Goal: Transaction & Acquisition: Book appointment/travel/reservation

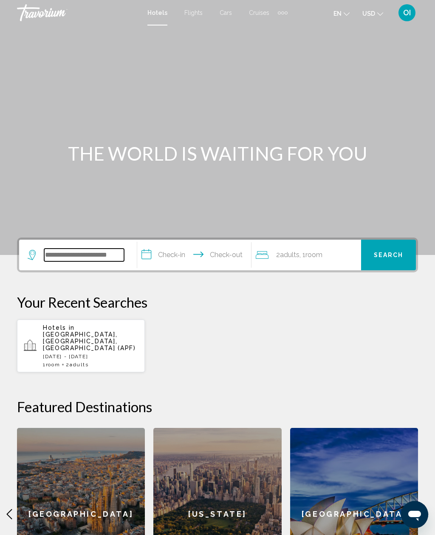
click at [50, 257] on input "Search widget" at bounding box center [84, 254] width 80 height 13
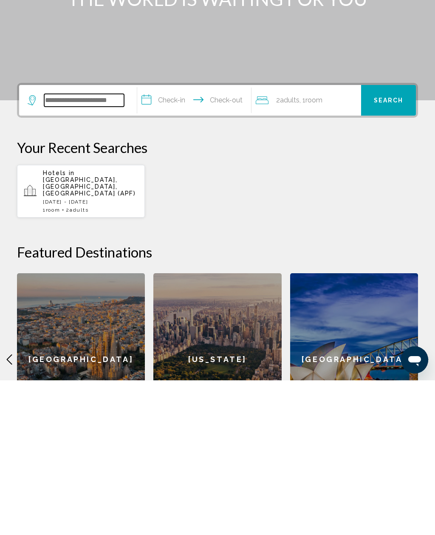
scroll to position [8, 0]
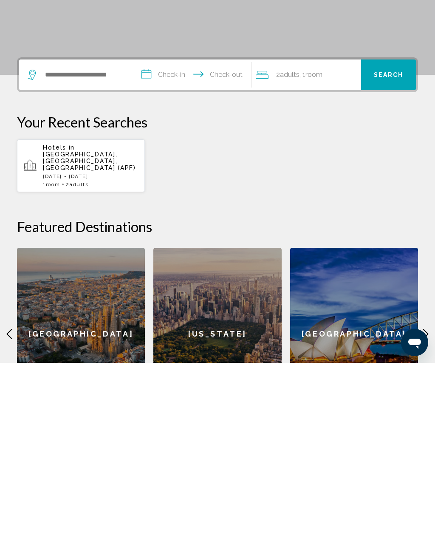
click at [371, 285] on div "Your Recent Searches Hotels in Naples, FL, United States (APF) Fri, 22 Aug - Su…" at bounding box center [217, 324] width 401 height 79
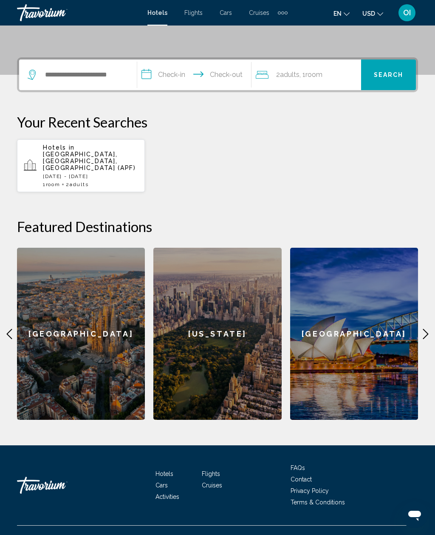
click at [159, 470] on span "Hotels" at bounding box center [164, 473] width 18 height 7
click at [169, 470] on span "Hotels" at bounding box center [164, 473] width 18 height 7
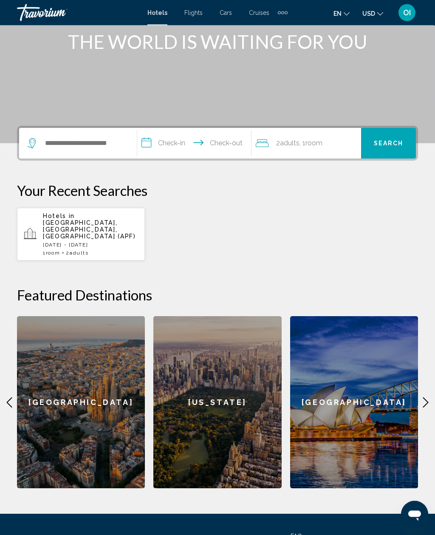
scroll to position [0, 0]
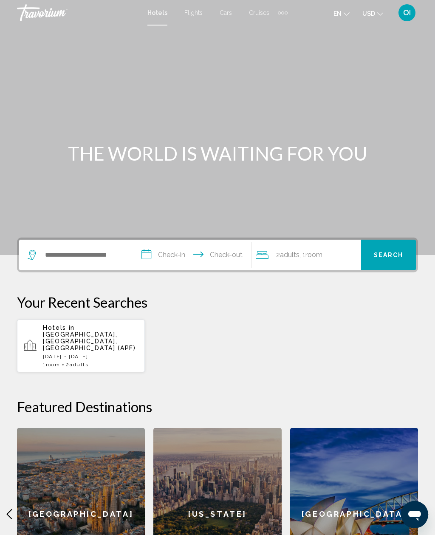
click at [98, 240] on div "Search widget" at bounding box center [78, 254] width 101 height 31
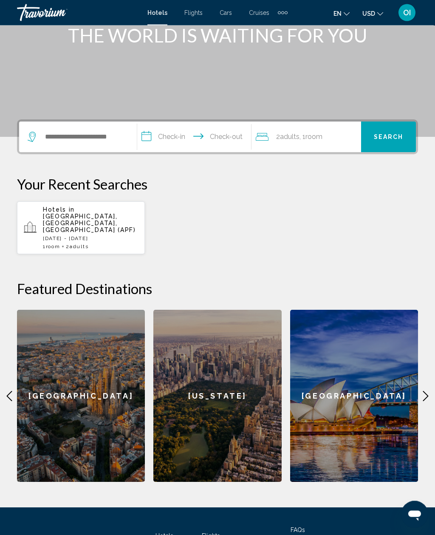
scroll to position [180, 0]
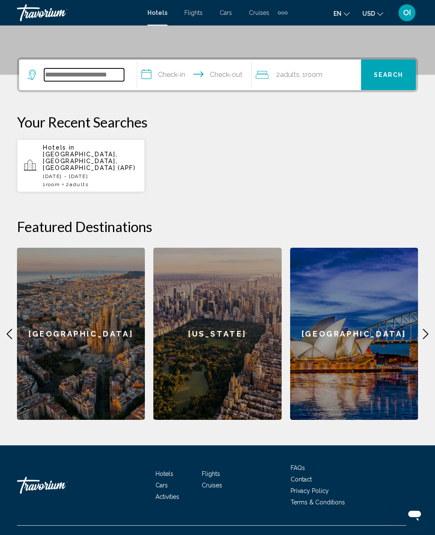
click at [86, 76] on input "Search widget" at bounding box center [84, 74] width 80 height 13
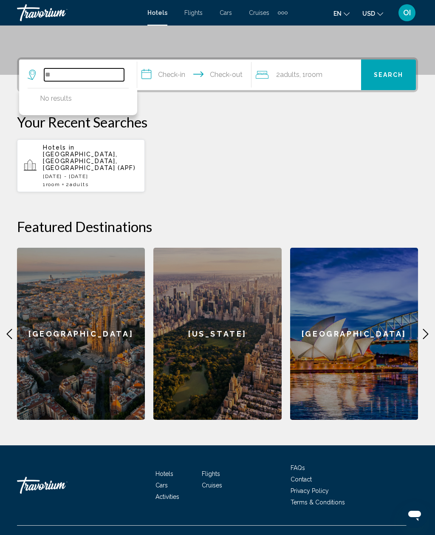
type input "*"
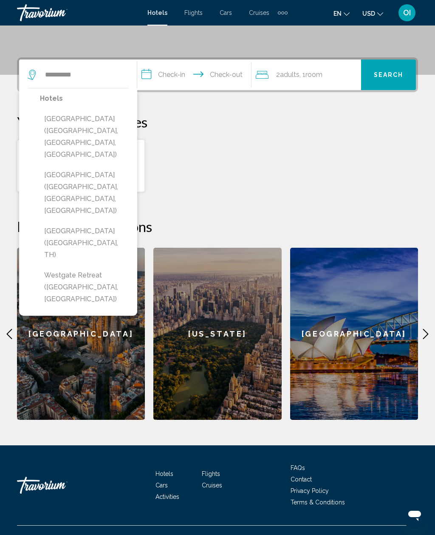
click at [83, 167] on button "Westgate River Ranch Resort & Rodeo (Lake Wales, FL, US)" at bounding box center [84, 193] width 89 height 52
type input "**********"
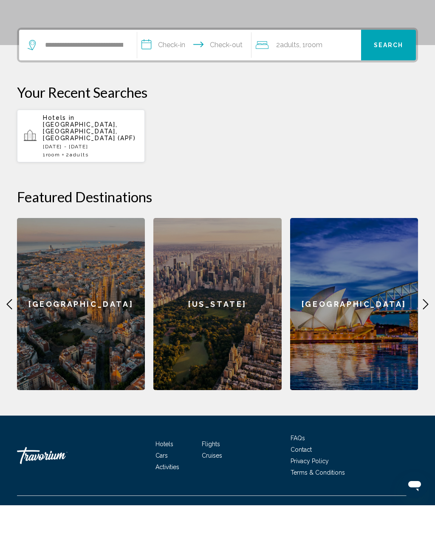
click at [171, 59] on input "**********" at bounding box center [195, 75] width 117 height 33
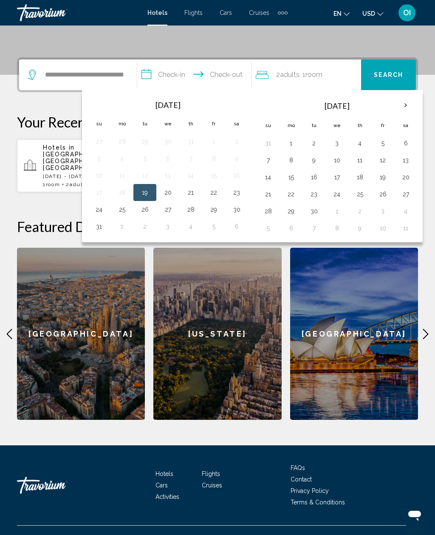
click at [218, 193] on button "22" at bounding box center [214, 192] width 14 height 12
click at [99, 207] on button "24" at bounding box center [99, 209] width 14 height 12
type input "**********"
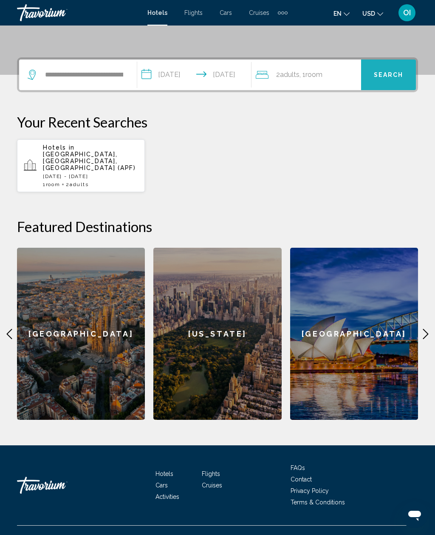
click at [403, 68] on button "Search" at bounding box center [388, 74] width 55 height 31
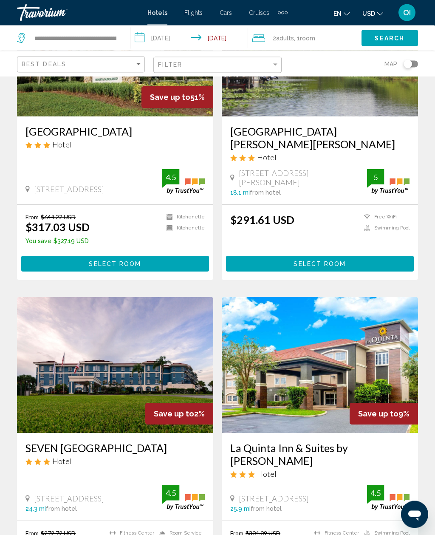
click at [191, 258] on button "Select Room" at bounding box center [115, 264] width 188 height 16
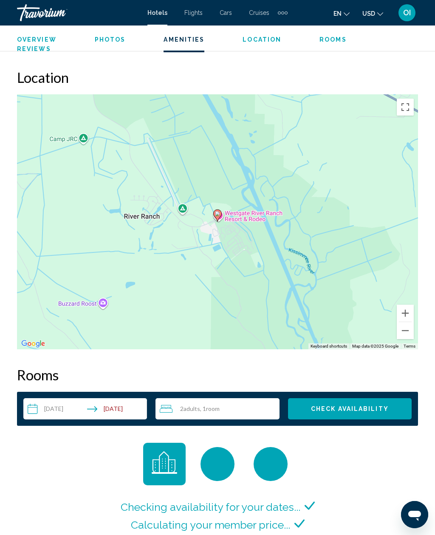
scroll to position [1023, 0]
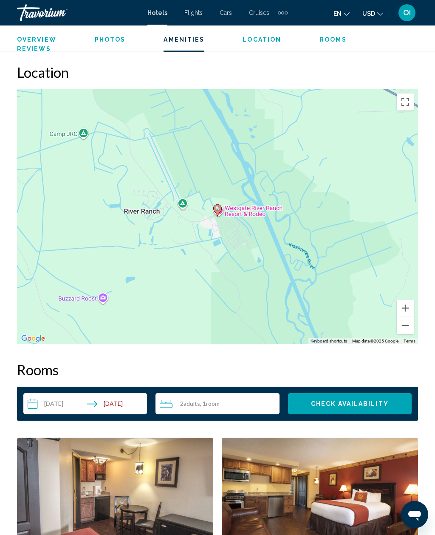
click at [247, 411] on div "2 Adult Adults , 1 Room rooms" at bounding box center [219, 403] width 119 height 21
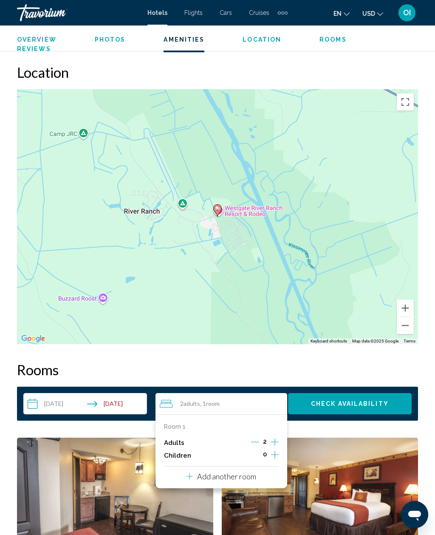
click at [275, 453] on icon "Increment children" at bounding box center [275, 455] width 8 height 8
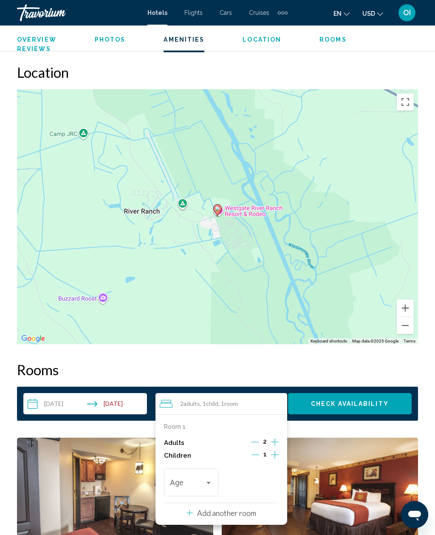
click at [272, 452] on icon "Increment children" at bounding box center [275, 454] width 8 height 10
click at [267, 480] on div "Travelers: 2 adults, 2 children" at bounding box center [269, 482] width 8 height 7
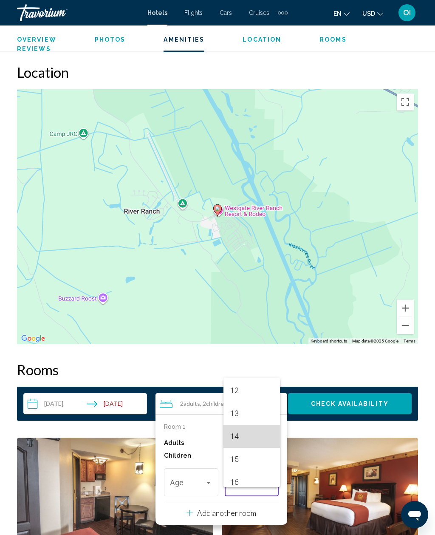
click at [246, 448] on span "14" at bounding box center [251, 436] width 43 height 23
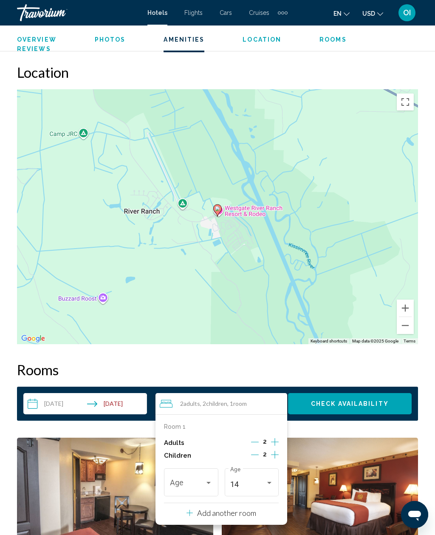
click at [208, 479] on div "Travelers: 2 adults, 2 children" at bounding box center [209, 482] width 8 height 7
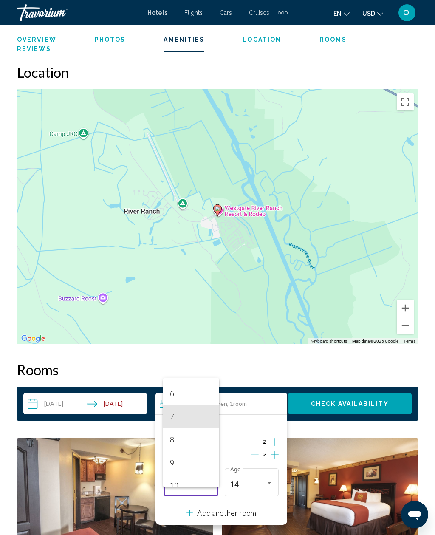
click at [192, 428] on span "7" at bounding box center [191, 416] width 43 height 23
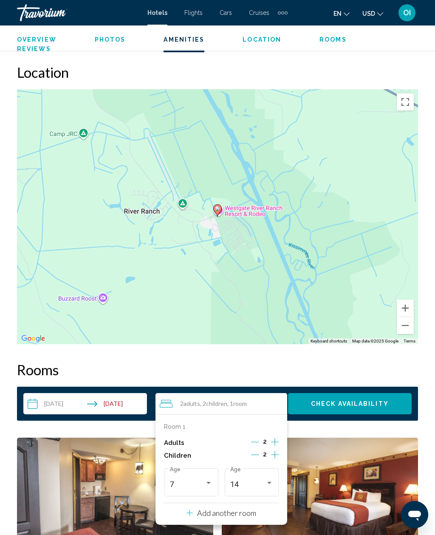
click at [354, 405] on span "Check Availability" at bounding box center [350, 403] width 78 height 7
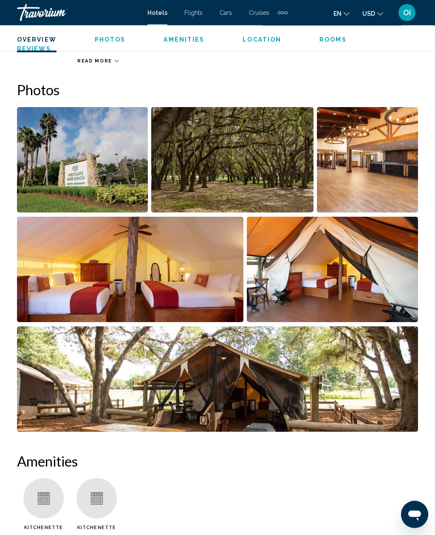
scroll to position [534, 0]
click at [48, 267] on img "Open full-screen image slider" at bounding box center [130, 269] width 226 height 105
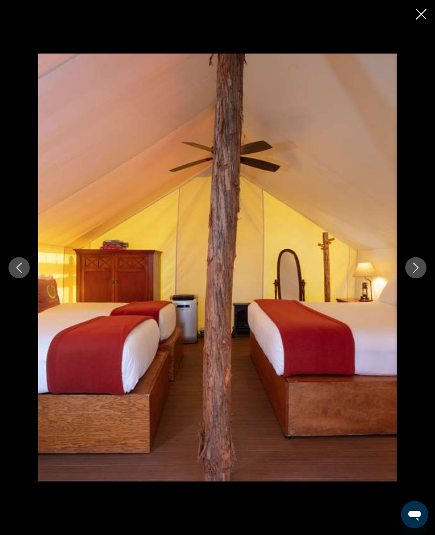
scroll to position [736, 0]
click at [417, 273] on icon "Next image" at bounding box center [416, 267] width 10 height 10
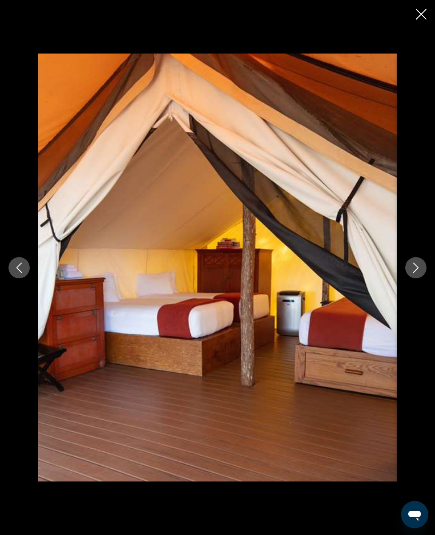
click at [425, 278] on button "Next image" at bounding box center [415, 267] width 21 height 21
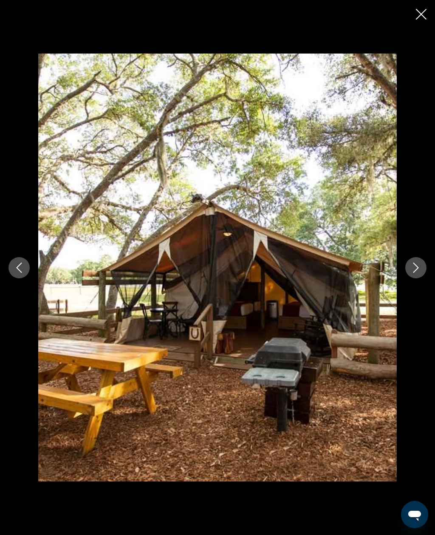
click at [419, 273] on icon "Next image" at bounding box center [416, 267] width 10 height 10
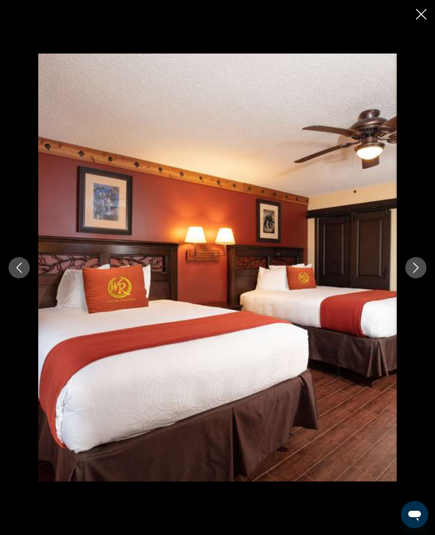
click at [422, 276] on button "Next image" at bounding box center [415, 267] width 21 height 21
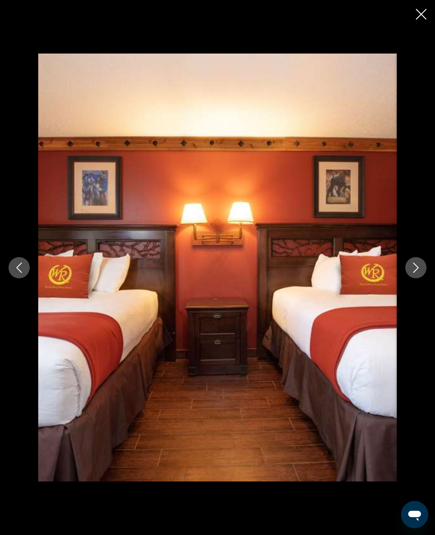
click at [424, 275] on button "Next image" at bounding box center [415, 267] width 21 height 21
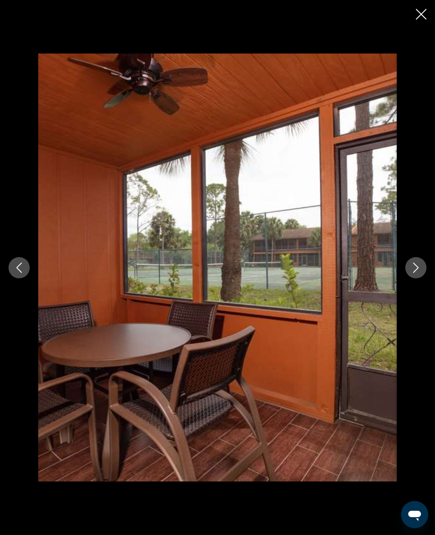
click at [415, 273] on icon "Next image" at bounding box center [416, 267] width 6 height 10
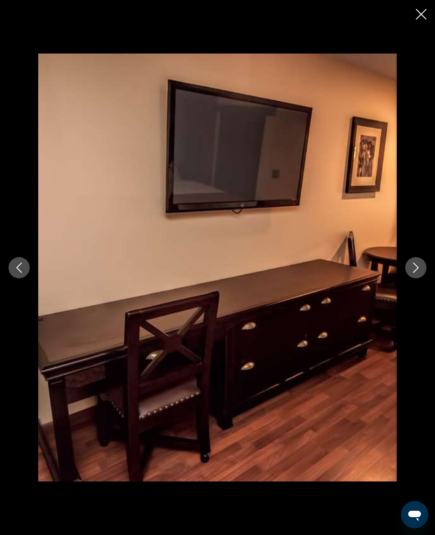
click at [416, 273] on icon "Next image" at bounding box center [416, 267] width 10 height 10
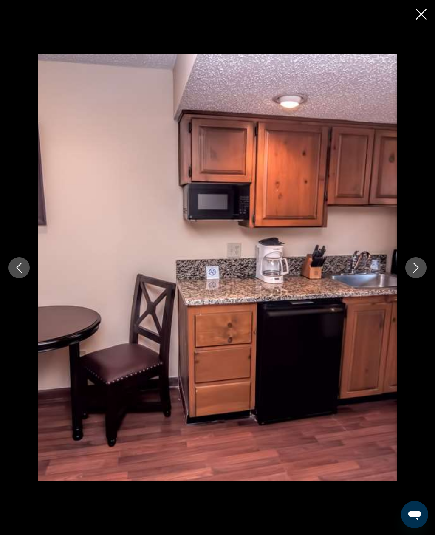
click at [414, 271] on button "Next image" at bounding box center [415, 267] width 21 height 21
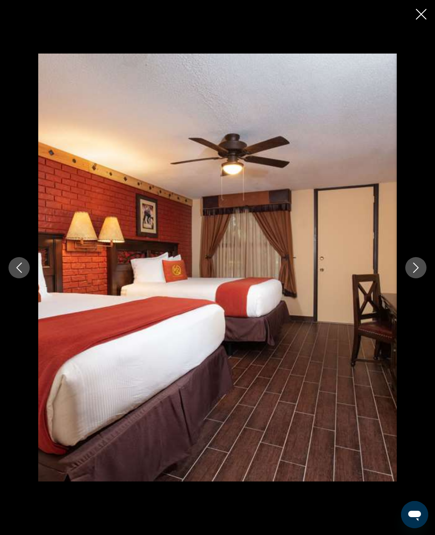
click at [404, 265] on div "Main content" at bounding box center [217, 268] width 435 height 428
click at [416, 265] on div "Main content" at bounding box center [217, 268] width 435 height 428
click at [420, 273] on icon "Next image" at bounding box center [416, 267] width 10 height 10
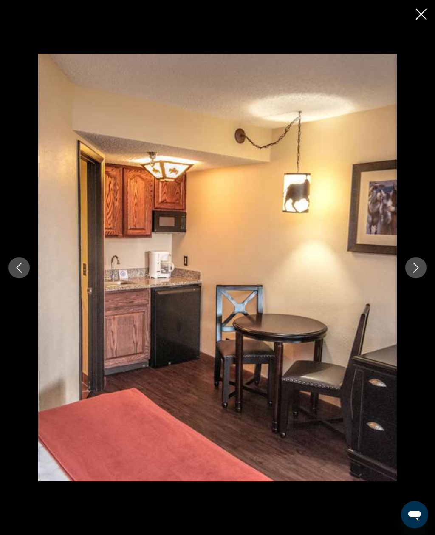
click at [419, 273] on icon "Next image" at bounding box center [416, 267] width 10 height 10
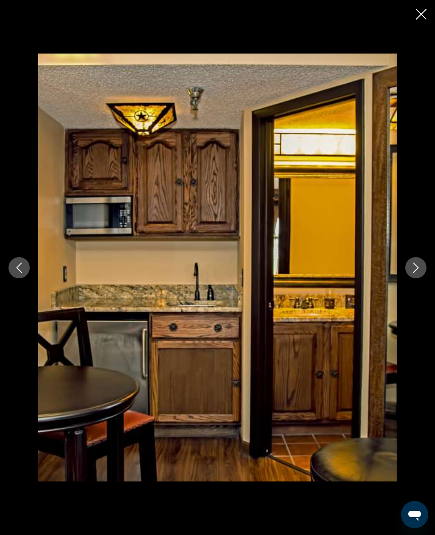
click at [415, 273] on icon "Next image" at bounding box center [416, 267] width 6 height 10
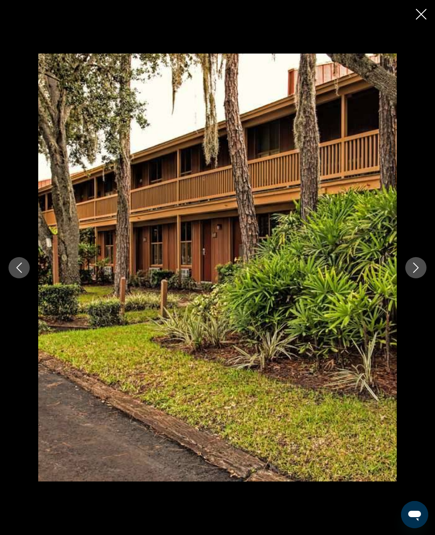
click at [418, 273] on icon "Next image" at bounding box center [416, 267] width 10 height 10
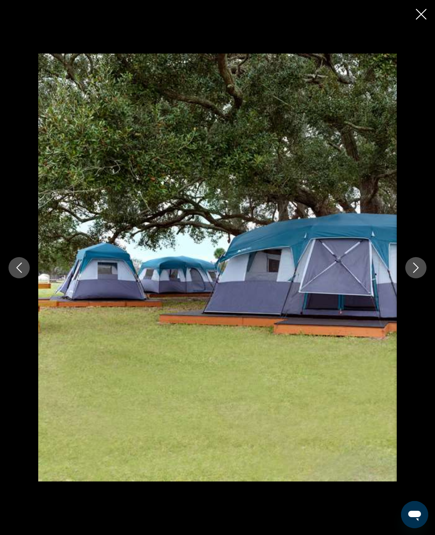
click at [413, 273] on icon "Next image" at bounding box center [416, 267] width 10 height 10
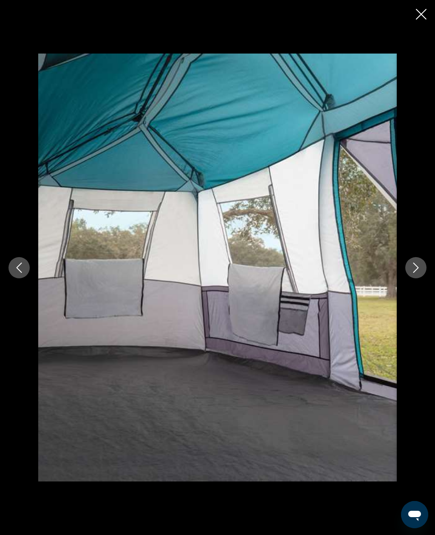
click at [407, 275] on button "Next image" at bounding box center [415, 267] width 21 height 21
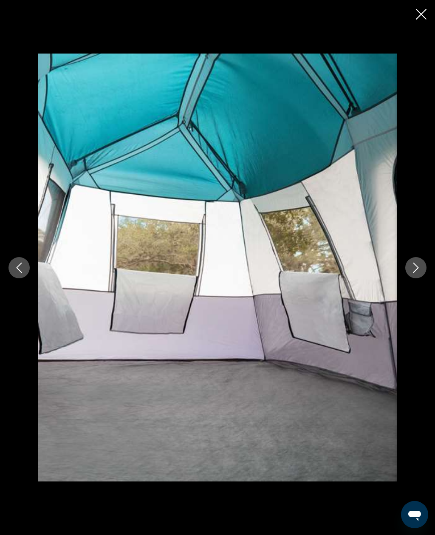
click at [413, 273] on icon "Next image" at bounding box center [416, 267] width 10 height 10
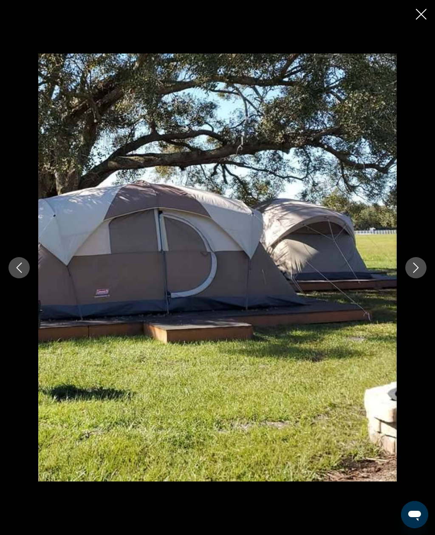
click at [422, 278] on button "Next image" at bounding box center [415, 267] width 21 height 21
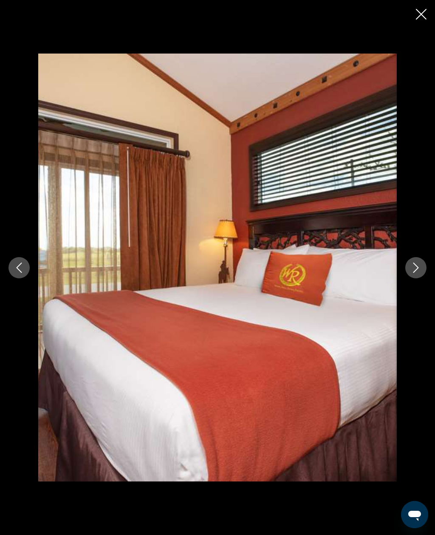
click at [419, 273] on icon "Next image" at bounding box center [416, 267] width 10 height 10
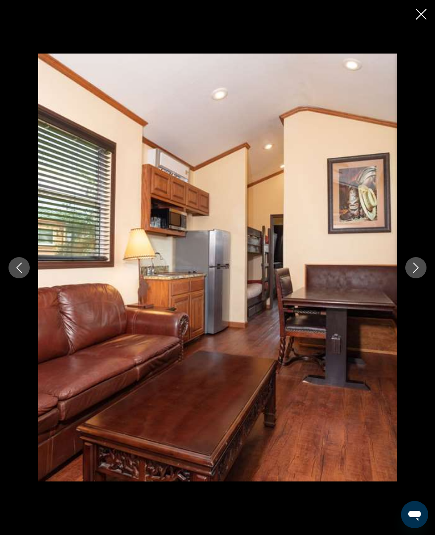
click at [415, 273] on icon "Next image" at bounding box center [416, 267] width 10 height 10
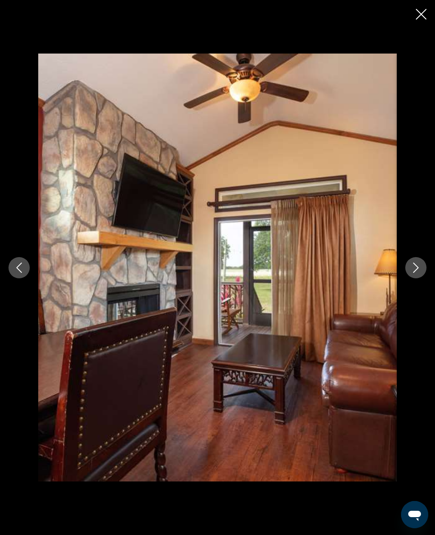
click at [423, 278] on button "Next image" at bounding box center [415, 267] width 21 height 21
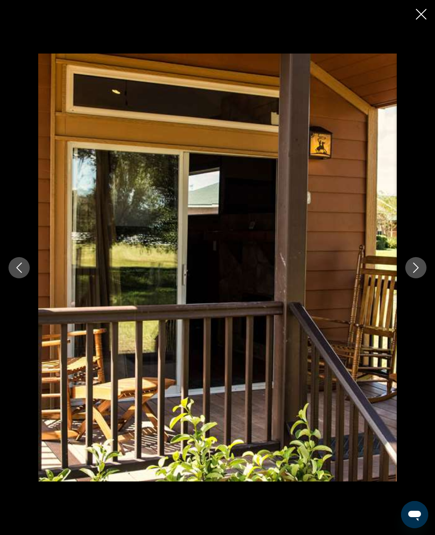
click at [419, 273] on icon "Next image" at bounding box center [416, 267] width 10 height 10
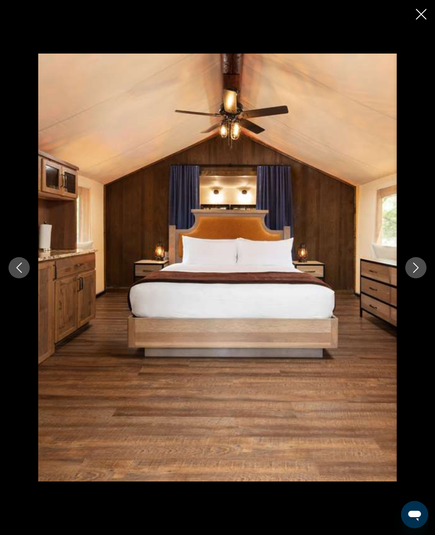
click at [412, 273] on button "Next image" at bounding box center [415, 267] width 21 height 21
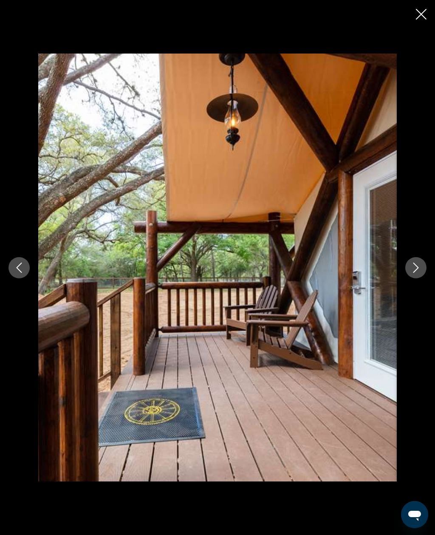
click at [410, 274] on button "Next image" at bounding box center [415, 267] width 21 height 21
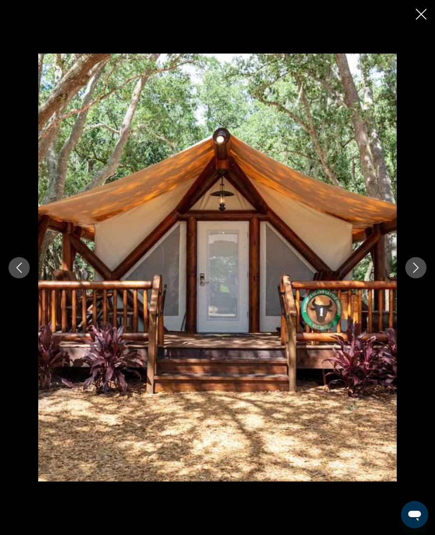
click at [419, 273] on icon "Next image" at bounding box center [416, 267] width 10 height 10
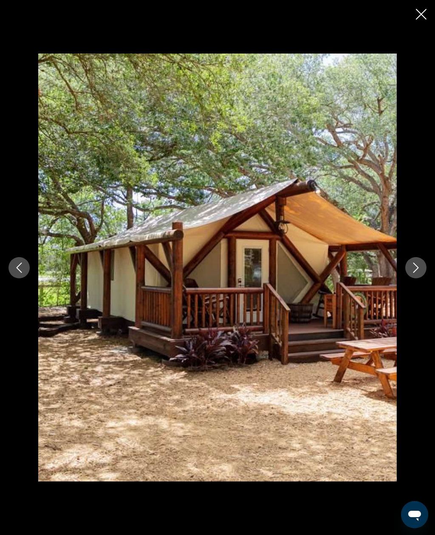
click at [413, 273] on icon "Next image" at bounding box center [416, 267] width 10 height 10
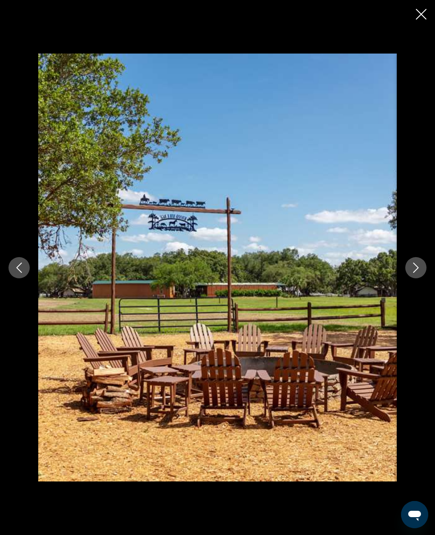
click at [419, 11] on icon "Close slideshow" at bounding box center [421, 14] width 11 height 11
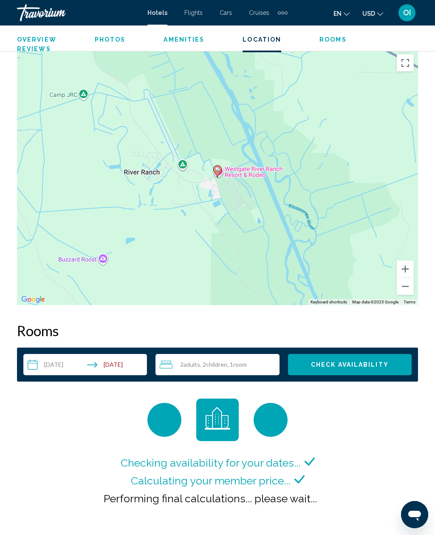
scroll to position [1065, 0]
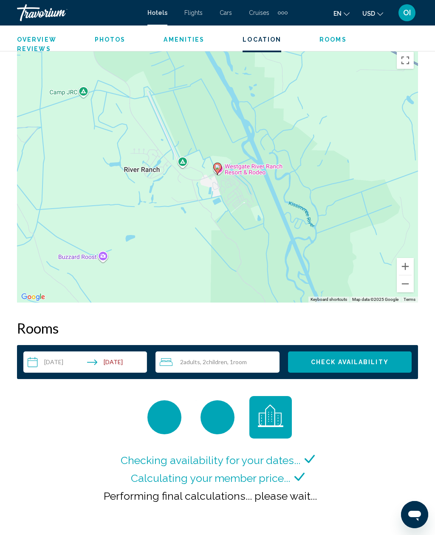
click at [323, 361] on span "Check Availability" at bounding box center [350, 362] width 78 height 7
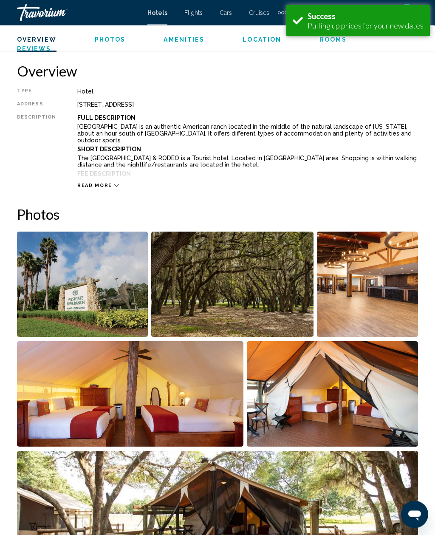
scroll to position [409, 0]
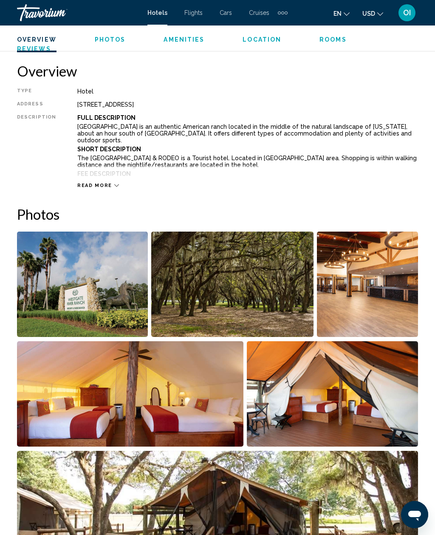
click at [200, 513] on img "Open full-screen image slider" at bounding box center [217, 503] width 401 height 105
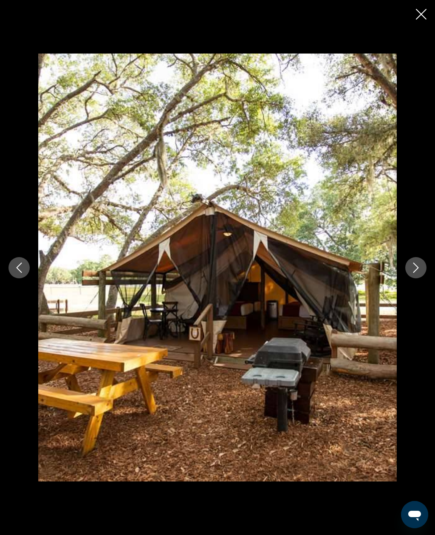
scroll to position [295, 0]
click at [19, 266] on icon "Previous image" at bounding box center [19, 267] width 10 height 10
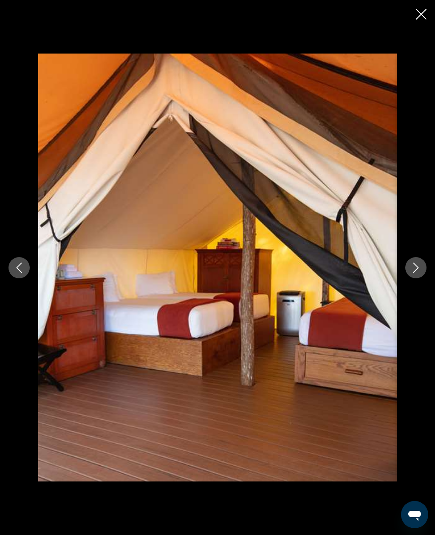
scroll to position [263, 0]
click at [18, 265] on icon "Previous image" at bounding box center [19, 267] width 10 height 10
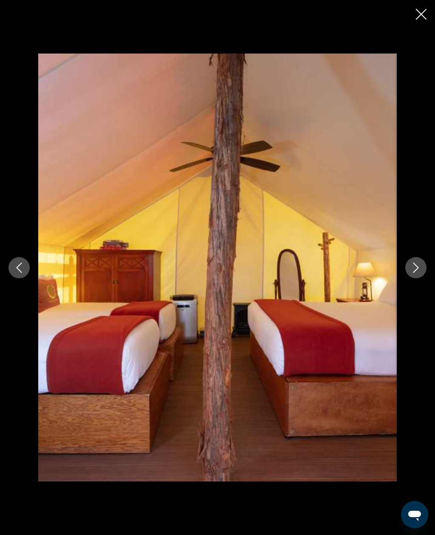
click at [24, 264] on icon "Previous image" at bounding box center [19, 267] width 10 height 10
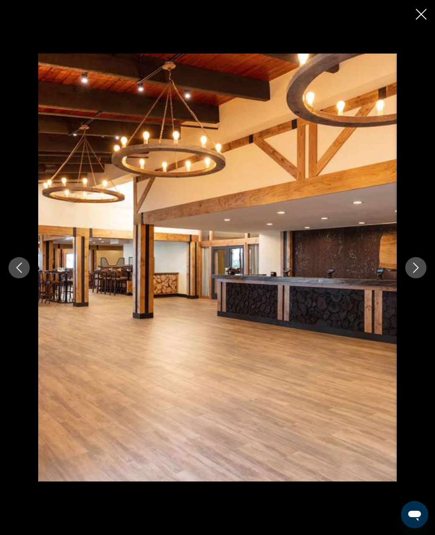
click at [22, 262] on icon "Previous image" at bounding box center [19, 267] width 10 height 10
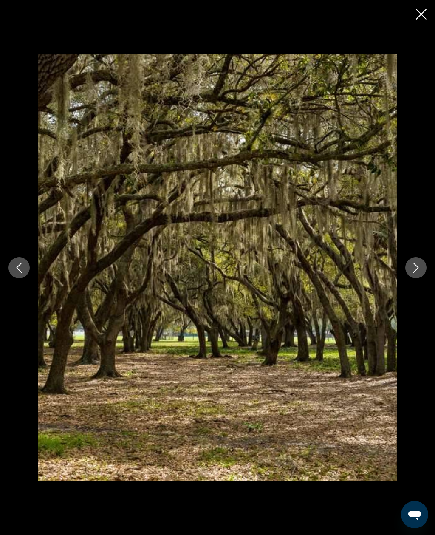
click at [20, 262] on button "Previous image" at bounding box center [18, 267] width 21 height 21
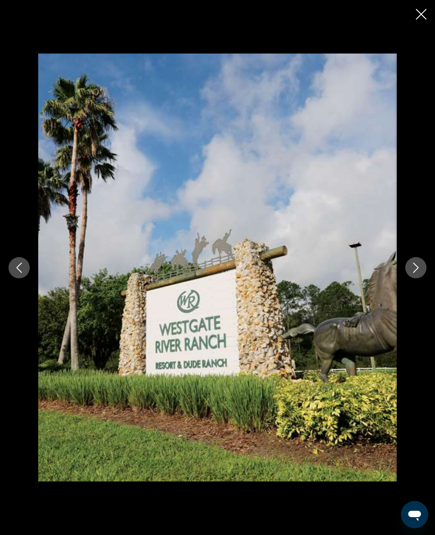
click at [425, 271] on button "Next image" at bounding box center [415, 267] width 21 height 21
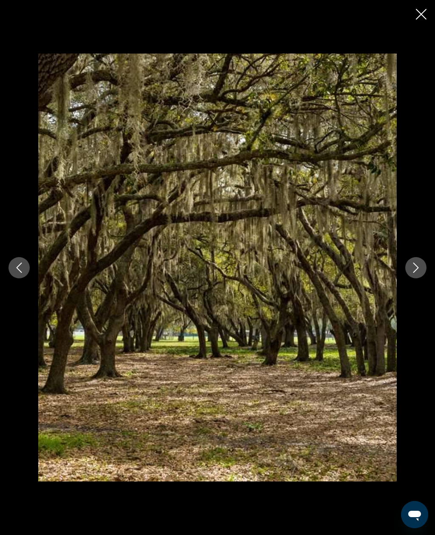
click at [418, 264] on icon "Next image" at bounding box center [416, 267] width 10 height 10
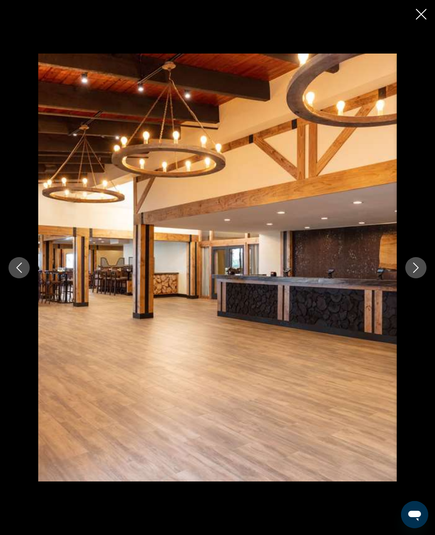
click at [408, 264] on button "Next image" at bounding box center [415, 267] width 21 height 21
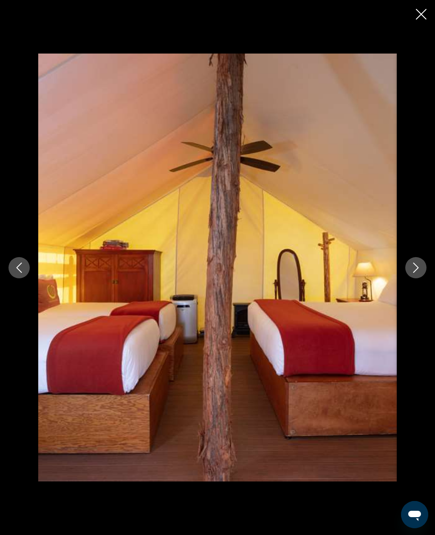
click at [425, 262] on button "Next image" at bounding box center [415, 267] width 21 height 21
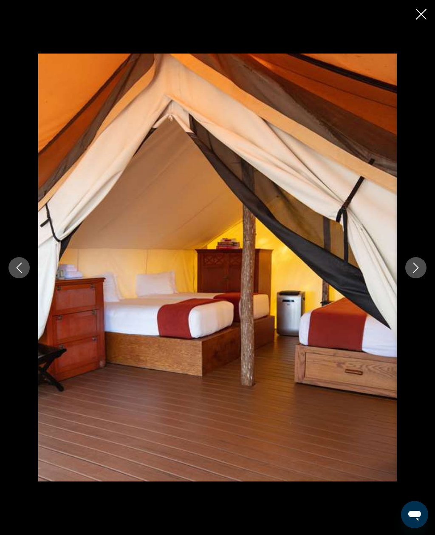
click at [421, 260] on button "Next image" at bounding box center [415, 267] width 21 height 21
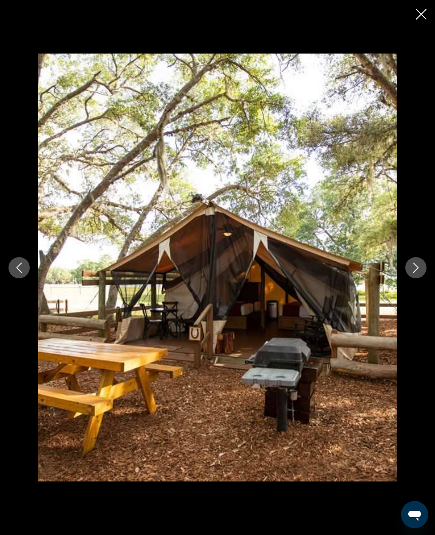
click at [409, 268] on button "Next image" at bounding box center [415, 267] width 21 height 21
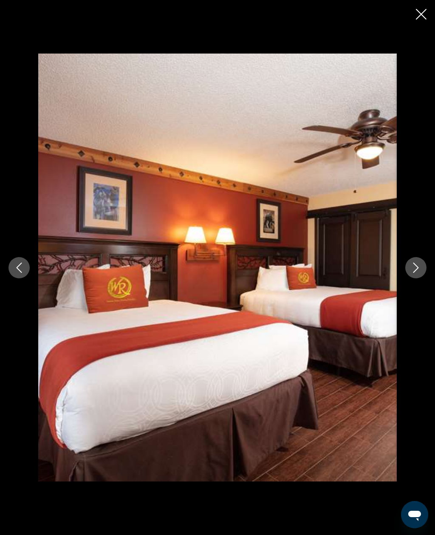
click at [421, 265] on button "Next image" at bounding box center [415, 267] width 21 height 21
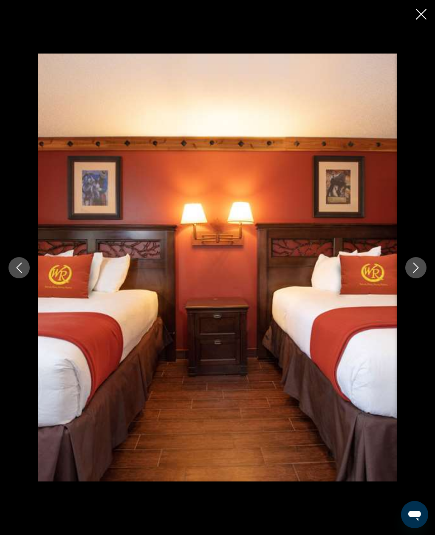
click at [424, 264] on button "Next image" at bounding box center [415, 267] width 21 height 21
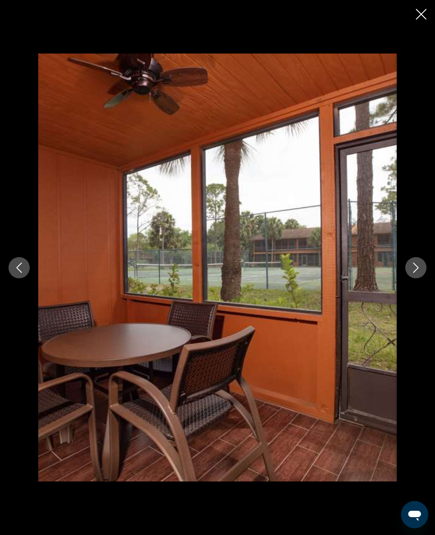
click at [425, 269] on button "Next image" at bounding box center [415, 267] width 21 height 21
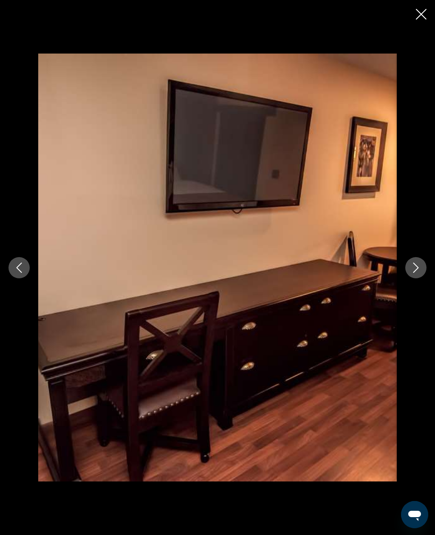
click at [425, 268] on button "Next image" at bounding box center [415, 267] width 21 height 21
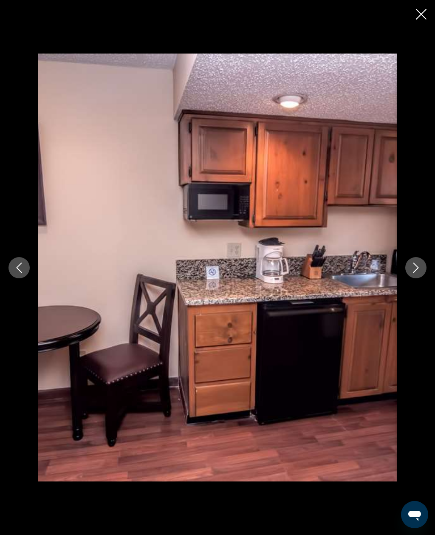
click at [417, 270] on icon "Next image" at bounding box center [416, 267] width 10 height 10
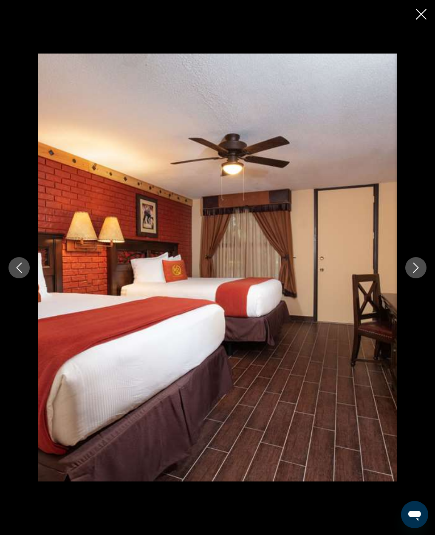
click at [423, 264] on button "Next image" at bounding box center [415, 267] width 21 height 21
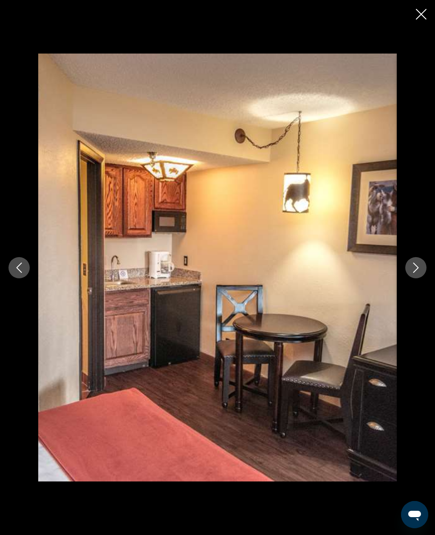
click at [420, 274] on button "Next image" at bounding box center [415, 267] width 21 height 21
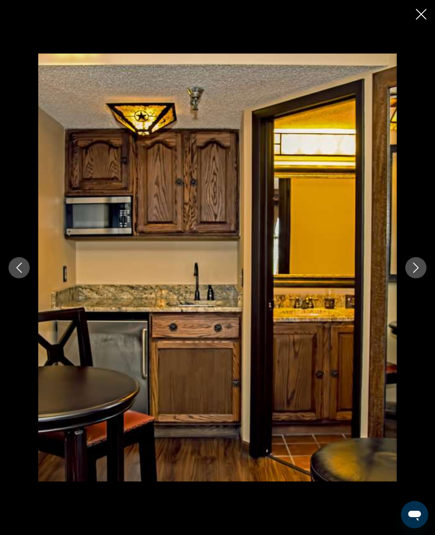
click at [414, 275] on button "Next image" at bounding box center [415, 267] width 21 height 21
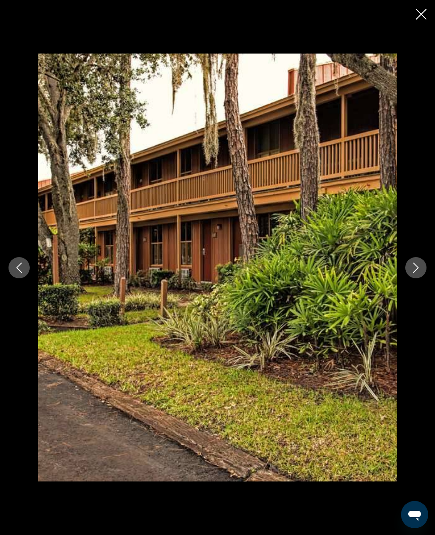
click at [426, 265] on button "Next image" at bounding box center [415, 267] width 21 height 21
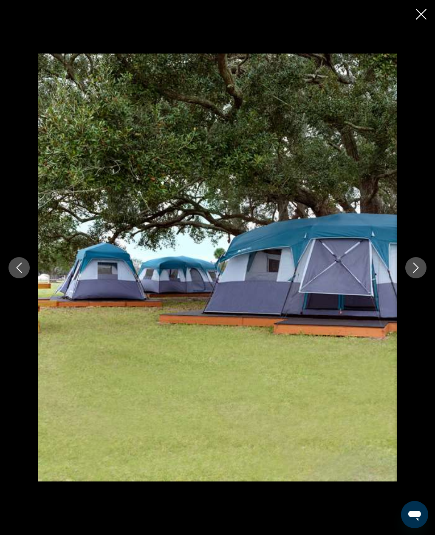
click at [425, 266] on button "Next image" at bounding box center [415, 267] width 21 height 21
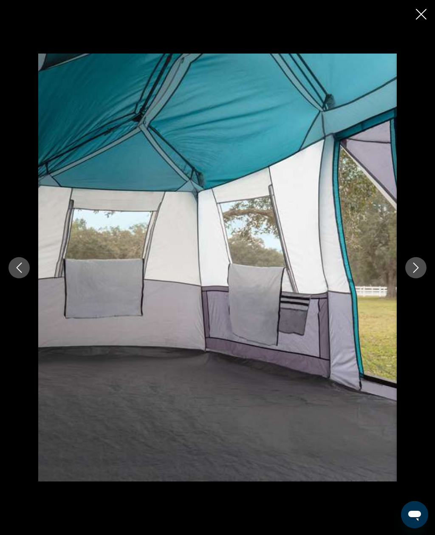
click at [413, 270] on icon "Next image" at bounding box center [416, 267] width 10 height 10
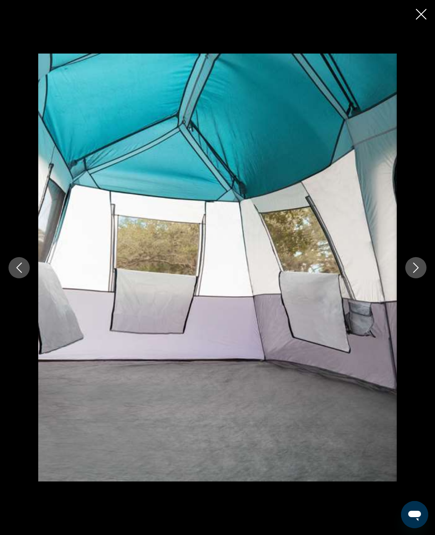
click at [404, 277] on div "Main content" at bounding box center [217, 268] width 435 height 428
click at [409, 271] on button "Next image" at bounding box center [415, 267] width 21 height 21
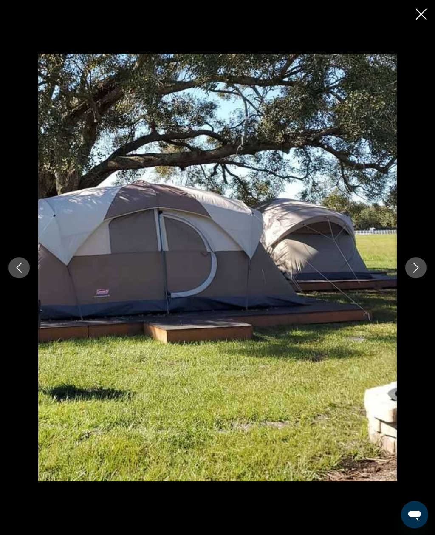
click at [407, 268] on button "Next image" at bounding box center [415, 267] width 21 height 21
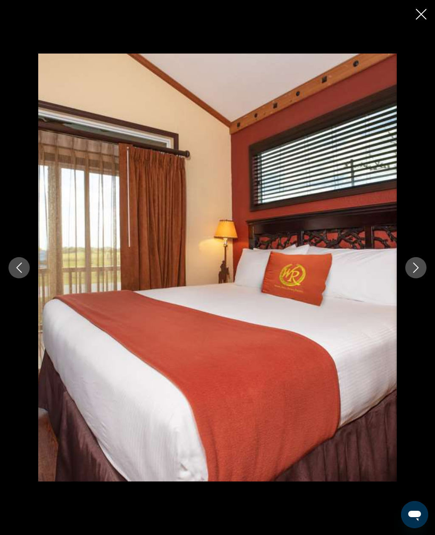
click at [411, 273] on button "Next image" at bounding box center [415, 267] width 21 height 21
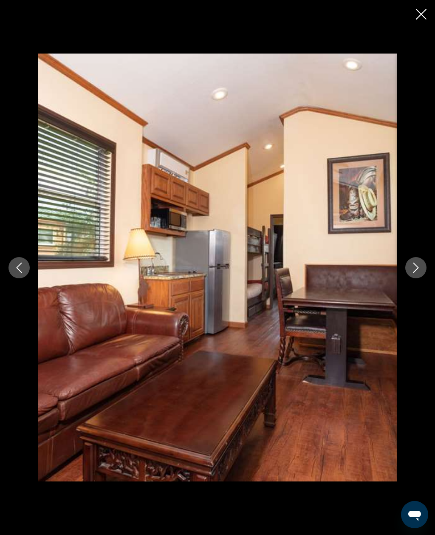
click at [413, 276] on button "Next image" at bounding box center [415, 267] width 21 height 21
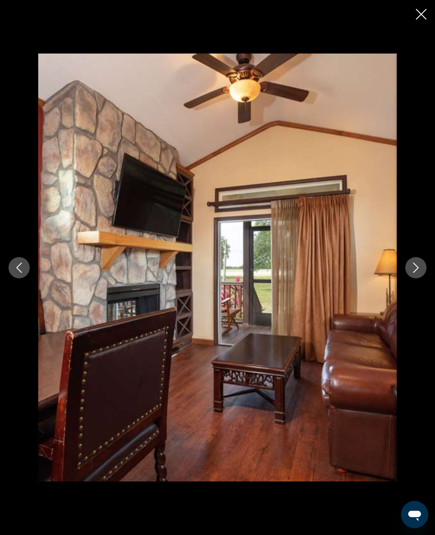
click at [411, 277] on button "Next image" at bounding box center [415, 267] width 21 height 21
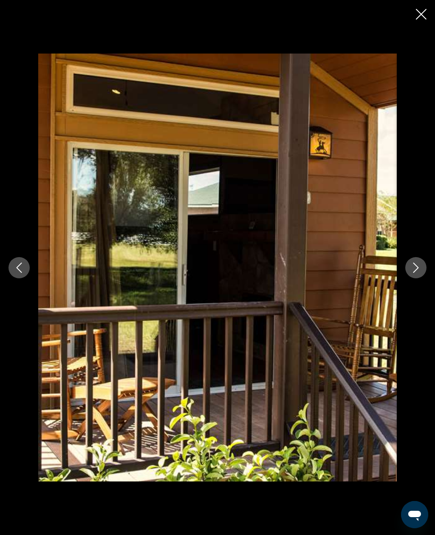
click at [417, 268] on icon "Next image" at bounding box center [416, 267] width 6 height 10
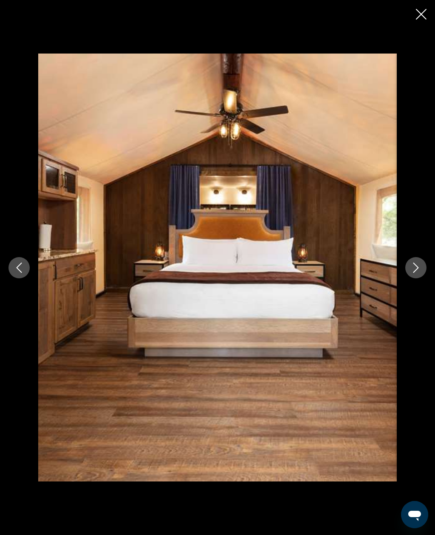
click at [418, 268] on icon "Next image" at bounding box center [416, 267] width 6 height 10
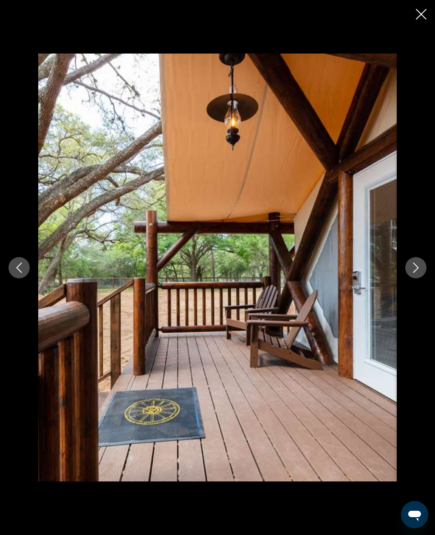
click at [414, 271] on icon "Next image" at bounding box center [416, 267] width 10 height 10
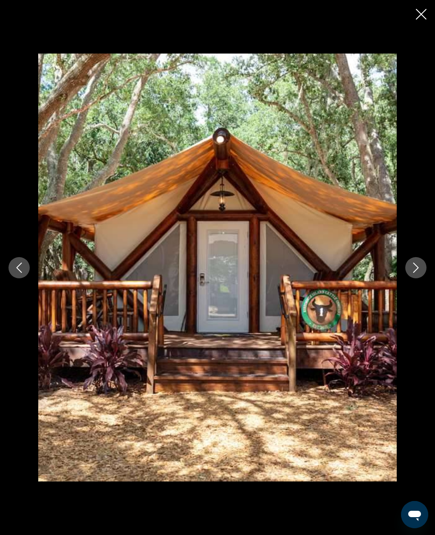
click at [414, 272] on icon "Next image" at bounding box center [416, 267] width 6 height 10
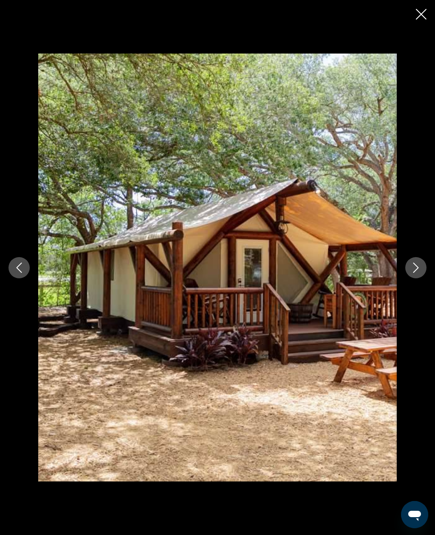
click at [423, 15] on icon "Close slideshow" at bounding box center [421, 14] width 11 height 11
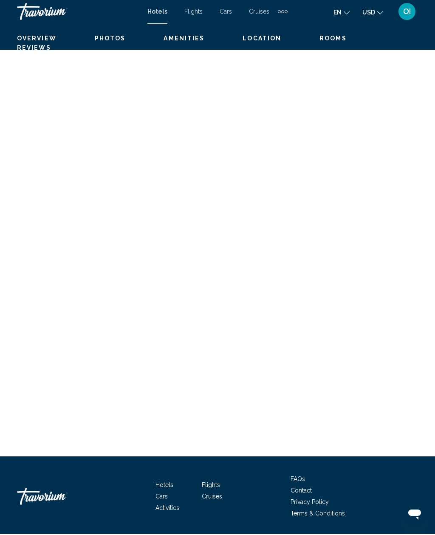
scroll to position [1567, 0]
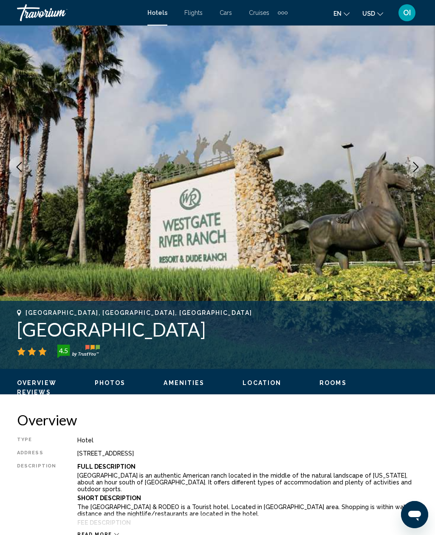
click at [327, 386] on span "Rooms" at bounding box center [332, 382] width 27 height 7
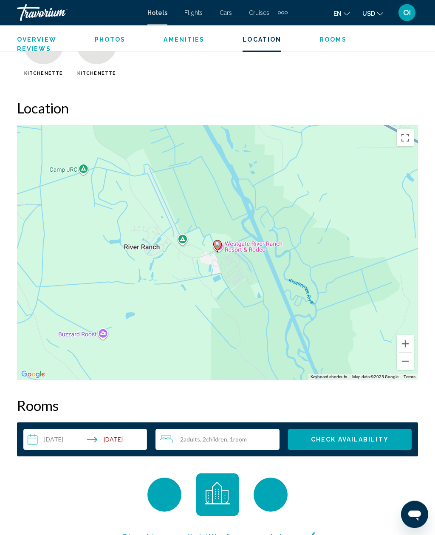
scroll to position [1333, 0]
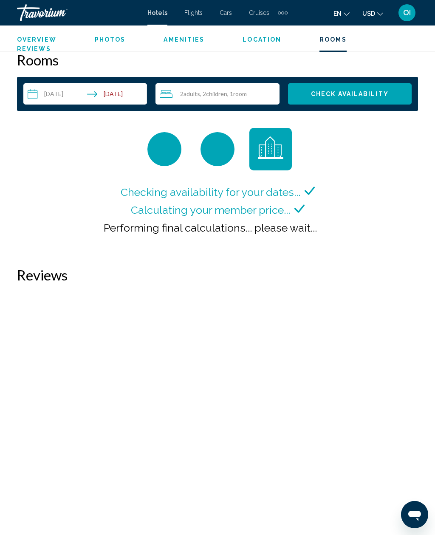
click at [266, 86] on div "2 Adult Adults , 2 Child Children , 1 Room rooms" at bounding box center [219, 93] width 119 height 21
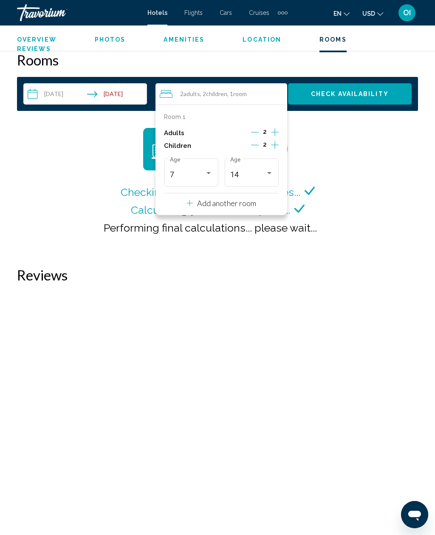
click at [256, 142] on icon "Decrement children" at bounding box center [255, 145] width 8 height 8
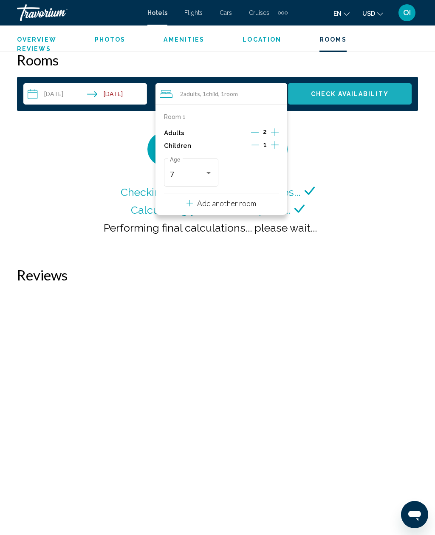
click at [379, 84] on button "Check Availability" at bounding box center [350, 93] width 124 height 21
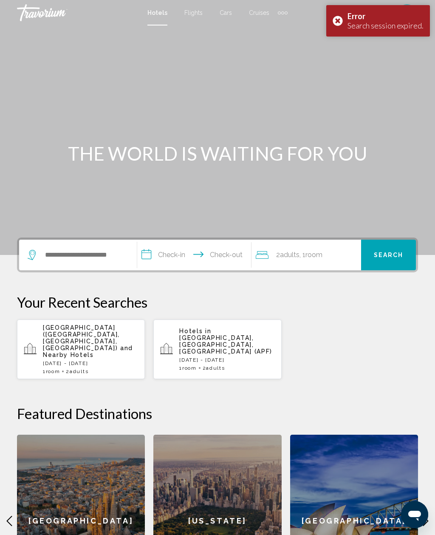
click at [56, 345] on span "and Nearby Hotels" at bounding box center [88, 351] width 90 height 14
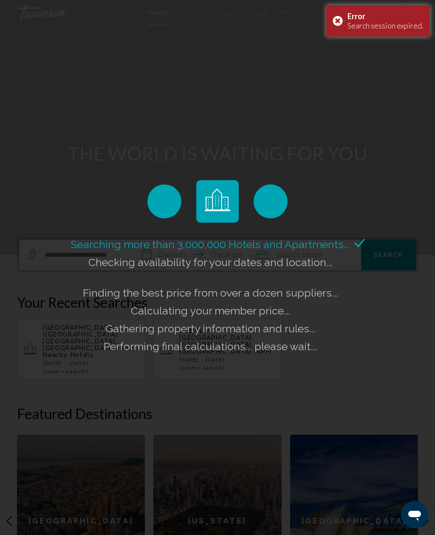
click at [340, 24] on div "Error Search session expired." at bounding box center [378, 20] width 104 height 31
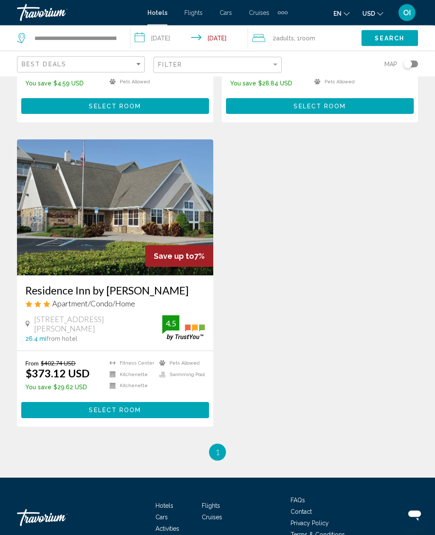
scroll to position [617, 0]
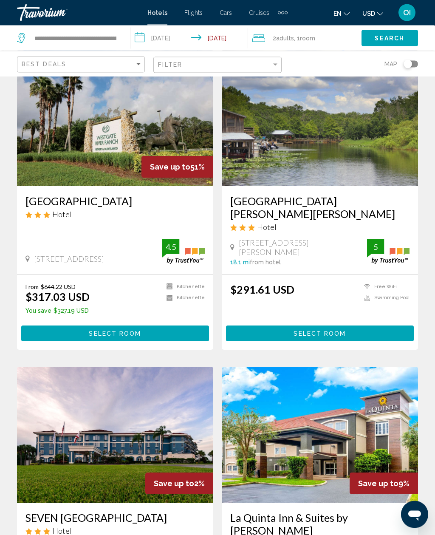
click at [54, 335] on button "Select Room" at bounding box center [115, 334] width 188 height 16
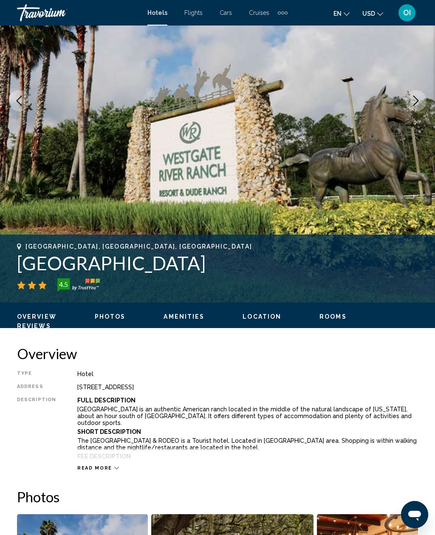
click at [334, 313] on span "Rooms" at bounding box center [332, 316] width 27 height 7
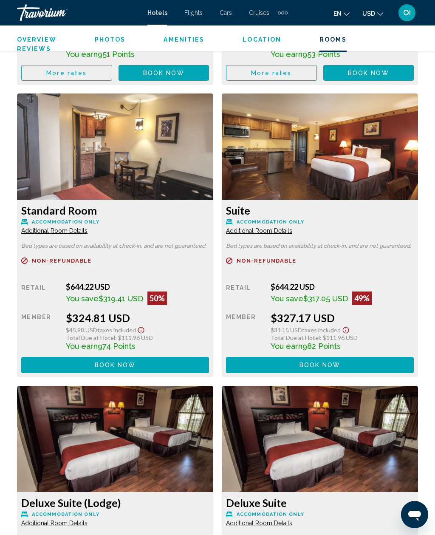
scroll to position [1648, 0]
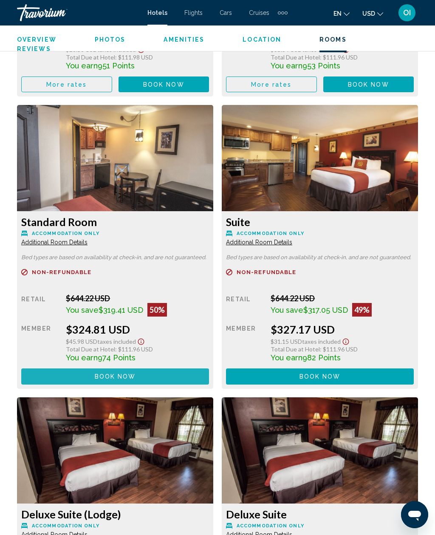
click at [118, 92] on button "Book now No longer available" at bounding box center [163, 84] width 91 height 16
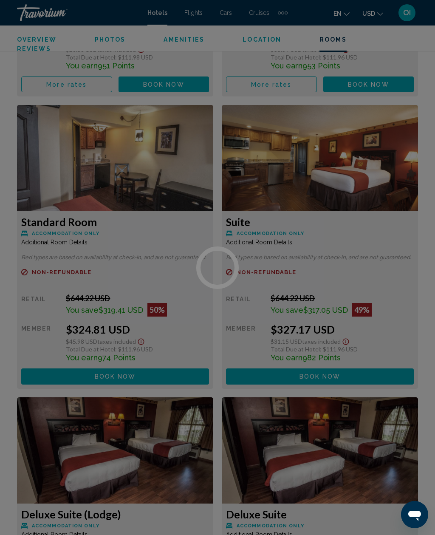
click at [60, 197] on div at bounding box center [217, 267] width 435 height 535
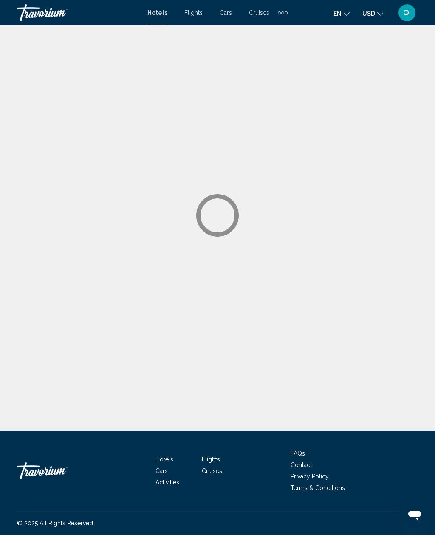
scroll to position [27, 0]
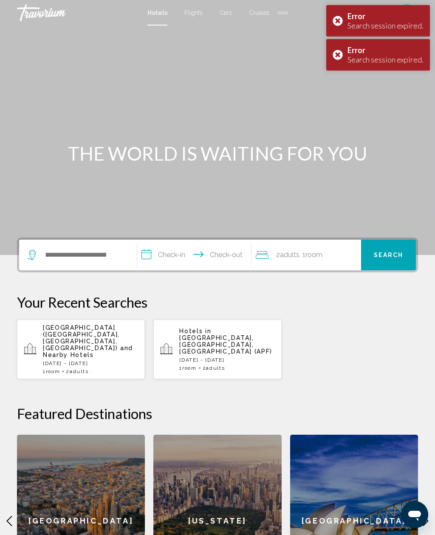
scroll to position [0, 0]
click at [338, 19] on div "Error Search session expired." at bounding box center [378, 20] width 104 height 31
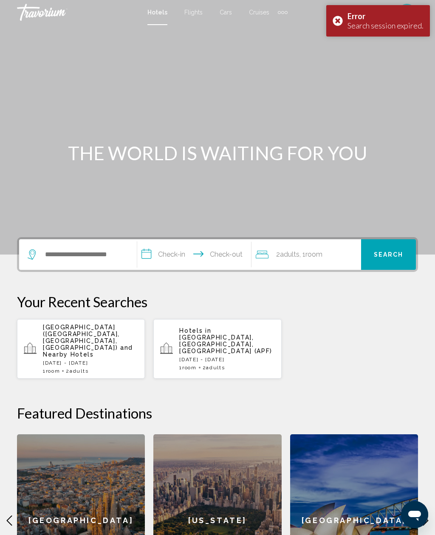
click at [334, 20] on div "Error Search session expired." at bounding box center [378, 20] width 104 height 31
click at [336, 27] on div "Main content" at bounding box center [217, 127] width 435 height 255
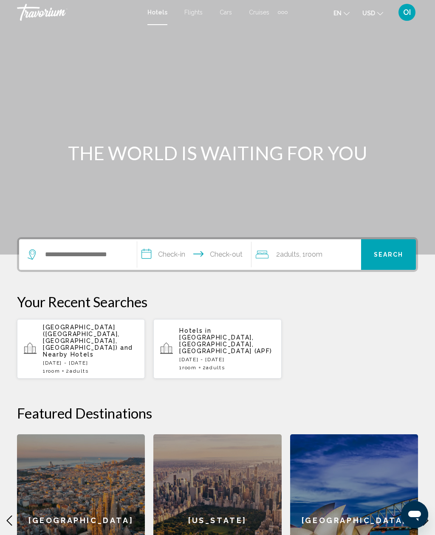
click at [78, 360] on p "[DATE] - [DATE]" at bounding box center [90, 363] width 95 height 6
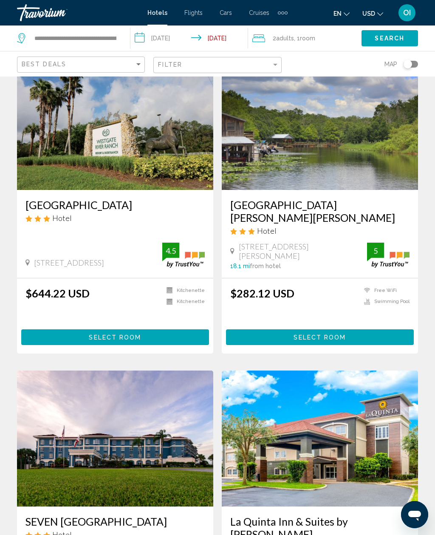
scroll to position [34, 0]
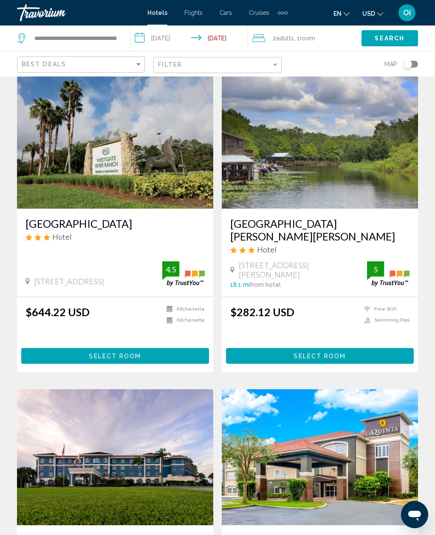
click at [62, 348] on button "Select Room" at bounding box center [115, 356] width 188 height 16
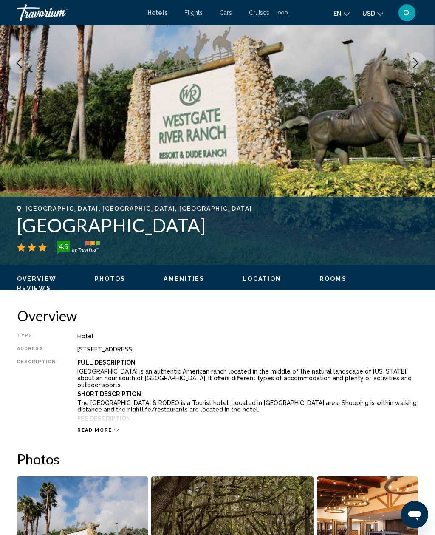
click at [319, 278] on span "Rooms" at bounding box center [332, 278] width 27 height 7
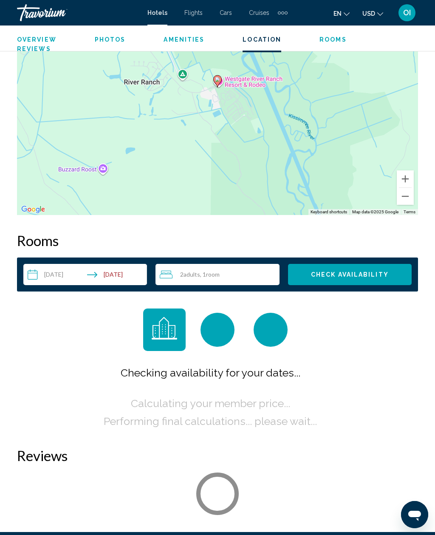
scroll to position [1226, 0]
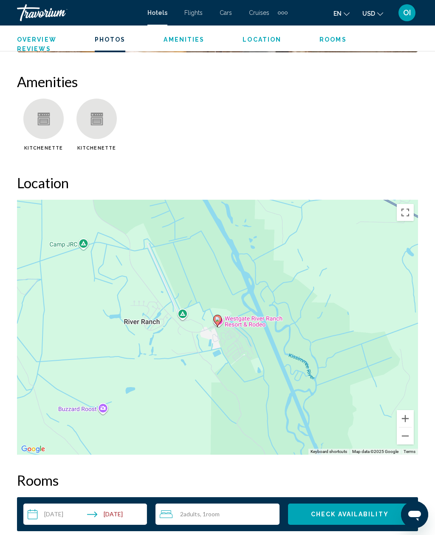
click at [332, 37] on span "Rooms" at bounding box center [332, 39] width 27 height 7
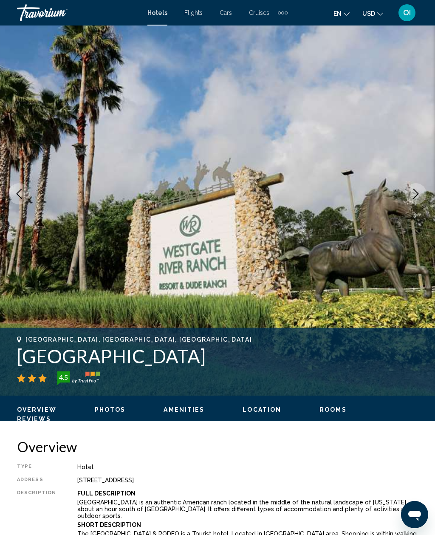
scroll to position [0, 0]
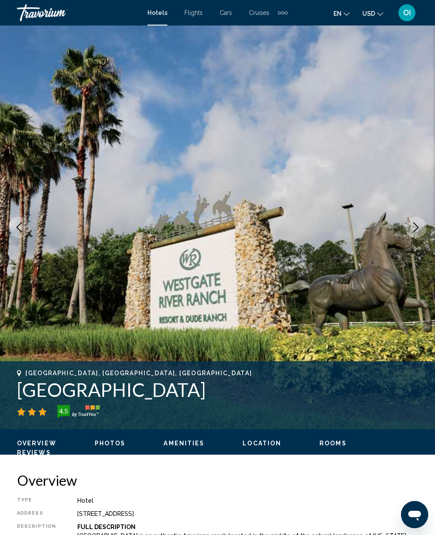
click at [152, 6] on div "Hotels Flights Cars Cruises Activities Hotels Flights Cars Cruises Activities e…" at bounding box center [217, 13] width 435 height 18
click at [152, 13] on span "Hotels" at bounding box center [157, 12] width 20 height 7
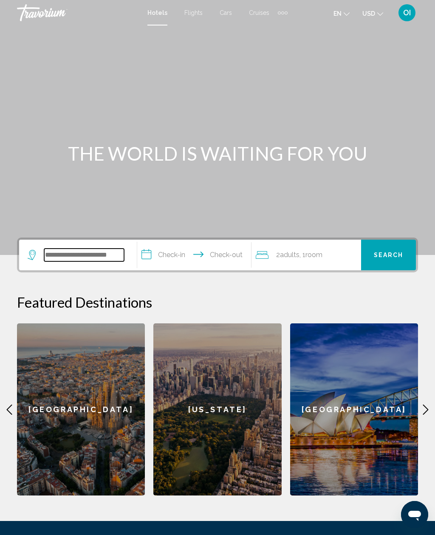
click at [51, 248] on input "Search widget" at bounding box center [84, 254] width 80 height 13
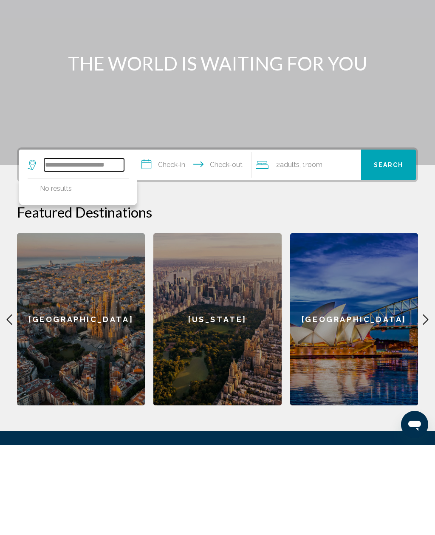
type input "**********"
click at [205, 239] on input "**********" at bounding box center [195, 255] width 117 height 33
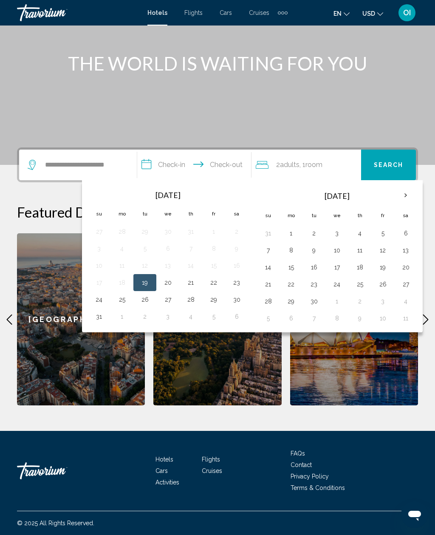
click at [215, 277] on button "22" at bounding box center [214, 282] width 14 height 12
click at [95, 302] on td "24" at bounding box center [98, 299] width 23 height 17
click at [102, 298] on button "24" at bounding box center [99, 299] width 14 height 12
type input "**********"
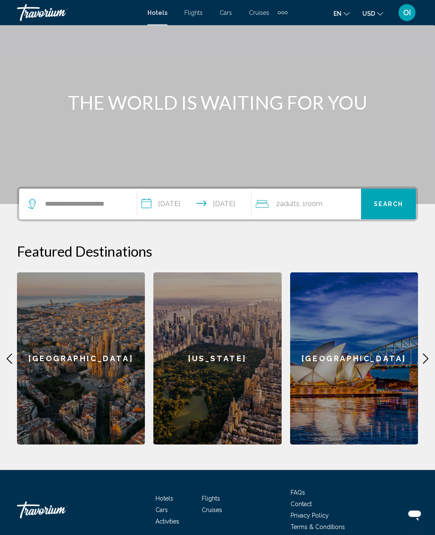
click at [380, 219] on button "Search" at bounding box center [388, 204] width 55 height 31
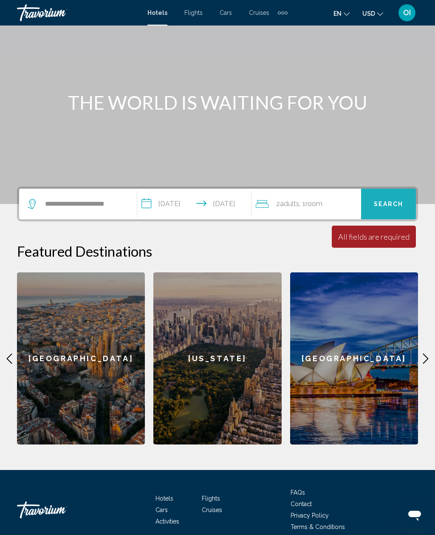
click at [394, 195] on button "Search" at bounding box center [388, 204] width 55 height 31
click at [309, 204] on span ", 1 Room rooms" at bounding box center [310, 204] width 23 height 12
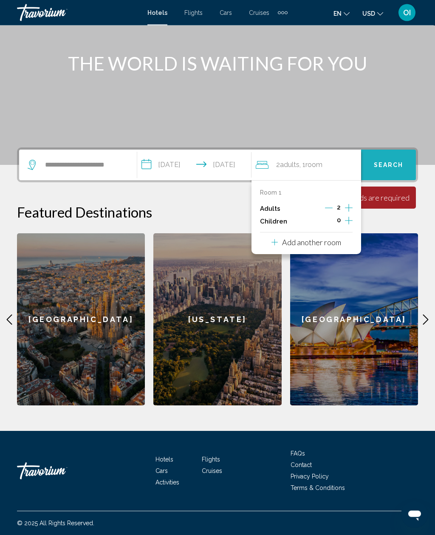
scroll to position [90, 0]
click at [106, 165] on input "**********" at bounding box center [84, 164] width 80 height 13
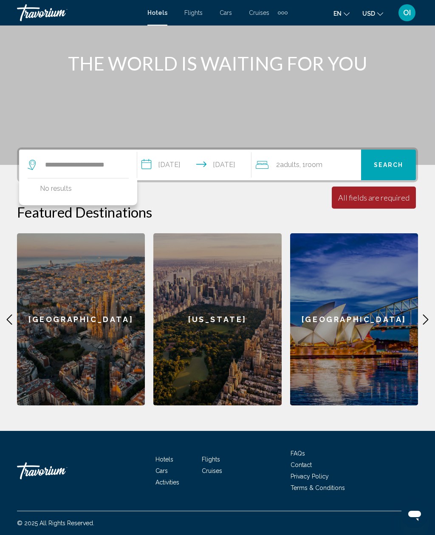
click at [28, 163] on icon "Search widget" at bounding box center [33, 165] width 10 height 10
click at [37, 168] on icon "Search widget" at bounding box center [33, 165] width 10 height 10
click at [36, 169] on icon "Search widget" at bounding box center [33, 165] width 10 height 10
click at [30, 164] on icon "Search widget" at bounding box center [32, 165] width 8 height 10
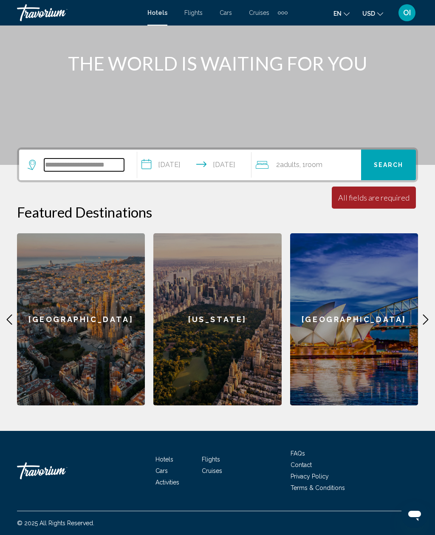
click at [68, 163] on input "**********" at bounding box center [84, 164] width 80 height 13
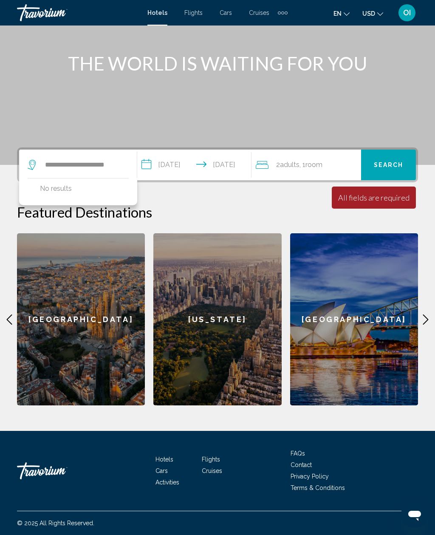
click at [52, 177] on div "**********" at bounding box center [78, 164] width 101 height 31
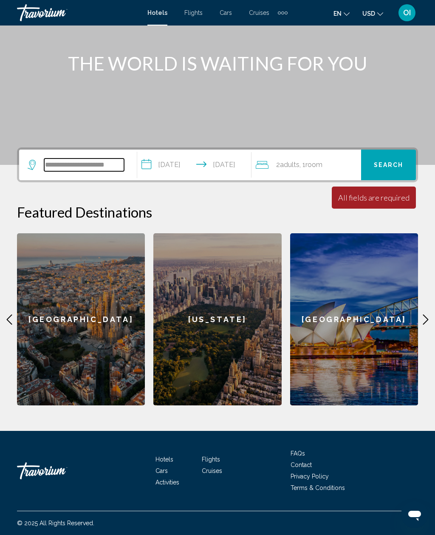
click at [51, 168] on input "**********" at bounding box center [84, 164] width 80 height 13
click at [114, 166] on input "**********" at bounding box center [84, 164] width 80 height 13
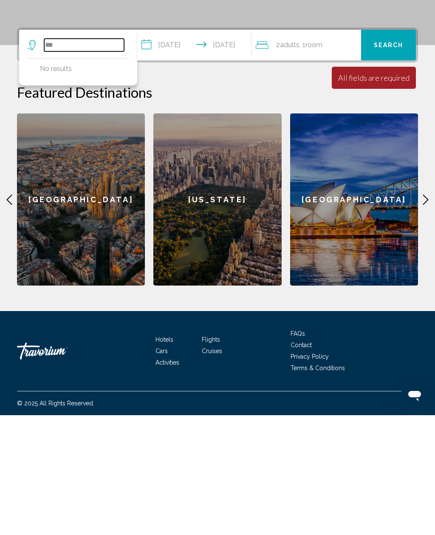
type input "*"
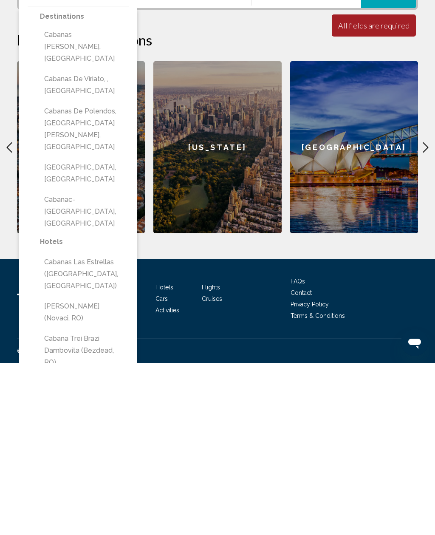
scroll to position [73, 0]
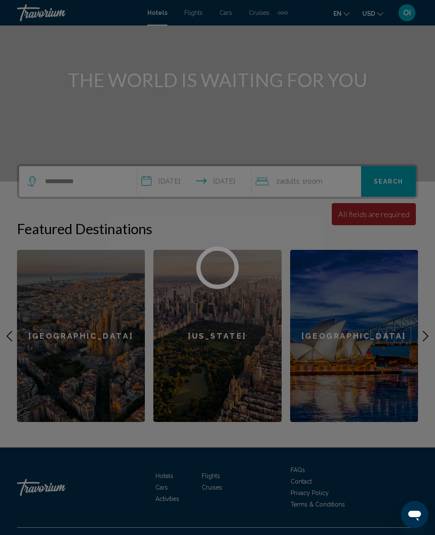
click at [70, 179] on div at bounding box center [217, 267] width 435 height 535
click at [66, 179] on div at bounding box center [217, 267] width 435 height 535
click at [86, 177] on div at bounding box center [217, 267] width 435 height 535
click at [89, 175] on div at bounding box center [217, 267] width 435 height 535
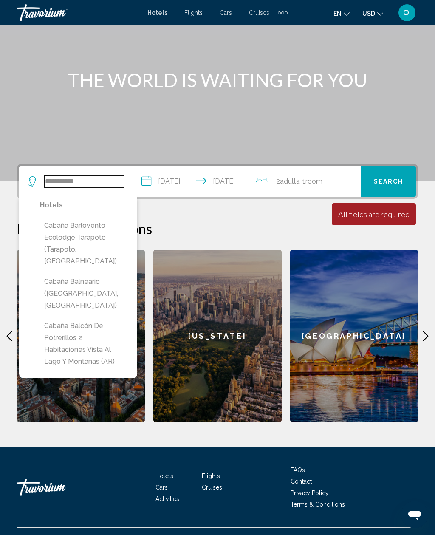
click at [90, 177] on input "**********" at bounding box center [84, 181] width 80 height 13
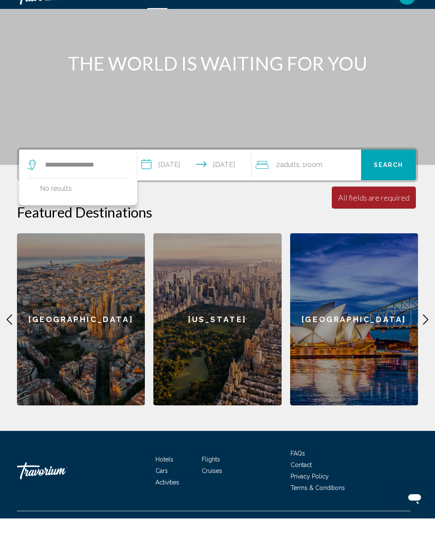
click at [393, 204] on div "Minimum length of stay is 1 day All fields are required Children ages are requi…" at bounding box center [374, 214] width 84 height 22
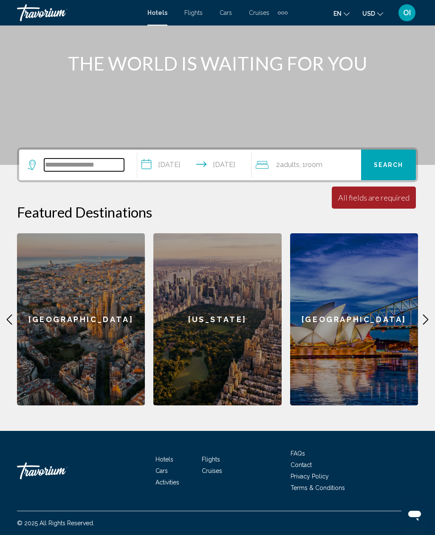
click at [96, 171] on input "**********" at bounding box center [84, 164] width 80 height 13
type input "*"
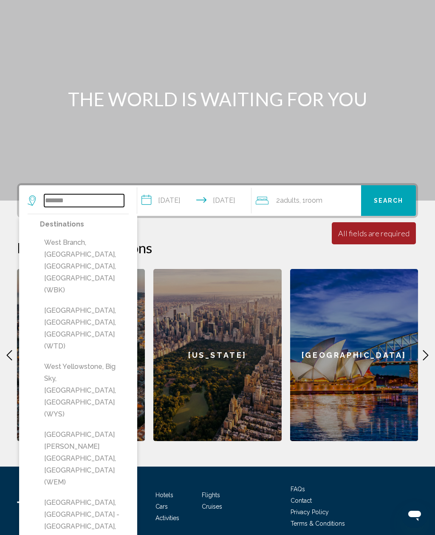
scroll to position [0, 0]
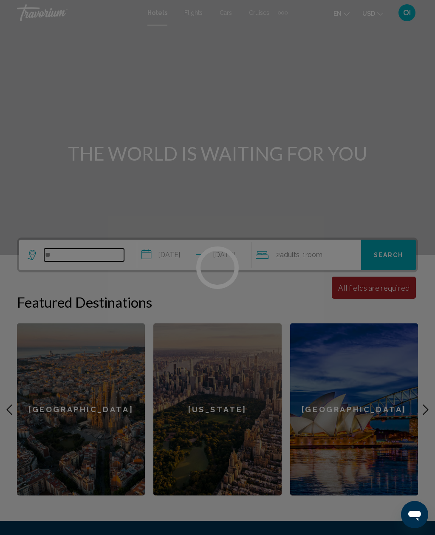
type input "*"
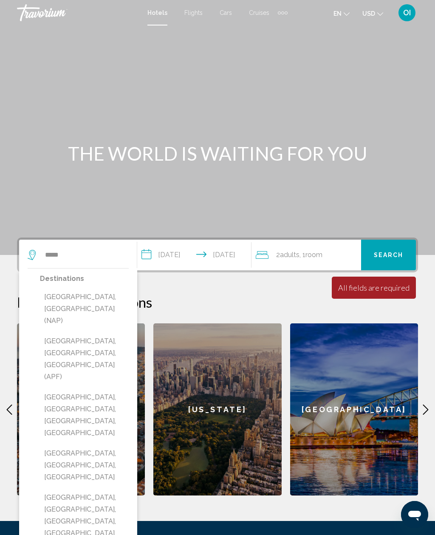
click at [54, 333] on button "[GEOGRAPHIC_DATA], [GEOGRAPHIC_DATA], [GEOGRAPHIC_DATA] (APF)" at bounding box center [84, 359] width 89 height 52
type input "**********"
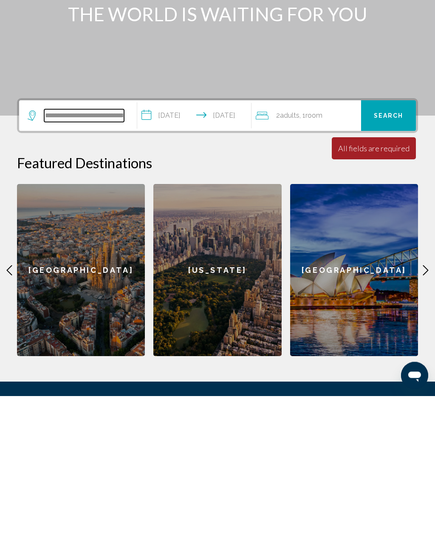
scroll to position [38, 0]
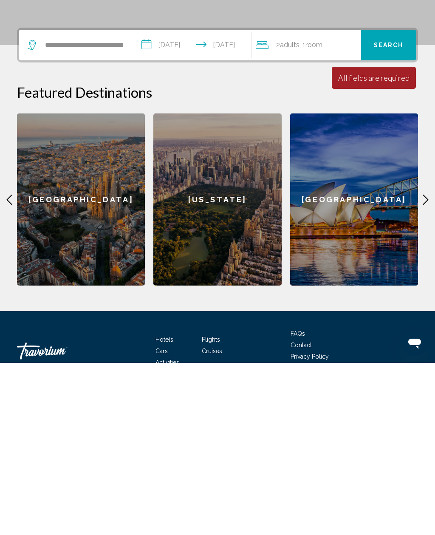
click at [395, 202] on button "Search" at bounding box center [388, 217] width 55 height 31
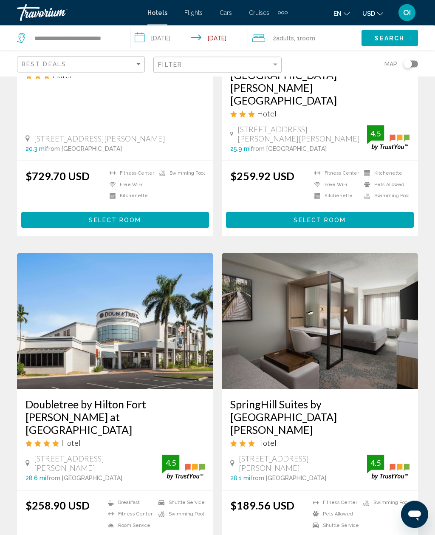
scroll to position [1195, 0]
click at [388, 253] on img "Main content" at bounding box center [320, 321] width 196 height 136
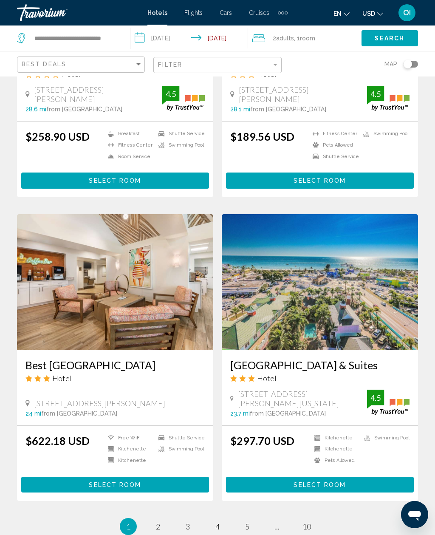
scroll to position [1567, 0]
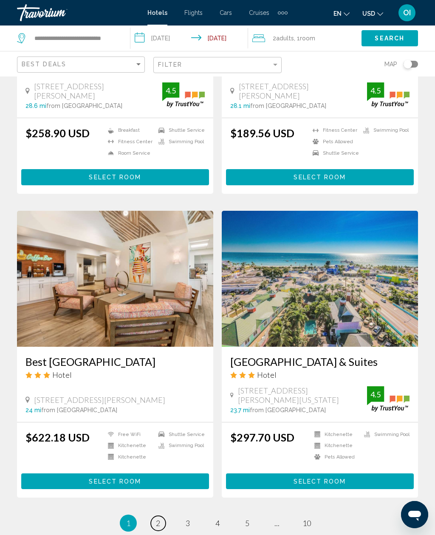
click at [155, 515] on link "page 2" at bounding box center [158, 522] width 15 height 15
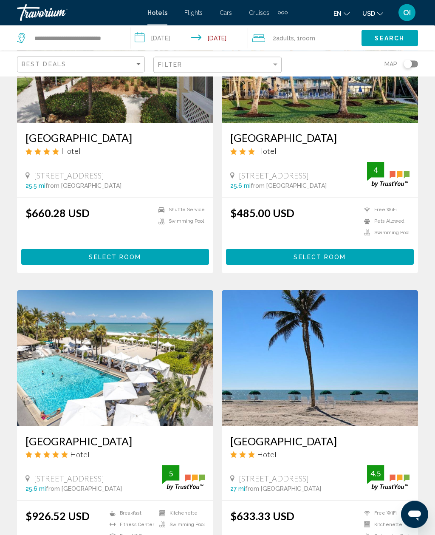
scroll to position [836, 0]
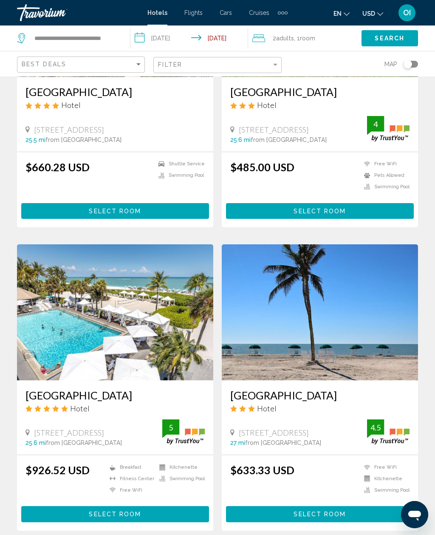
click at [56, 304] on img "Main content" at bounding box center [115, 312] width 196 height 136
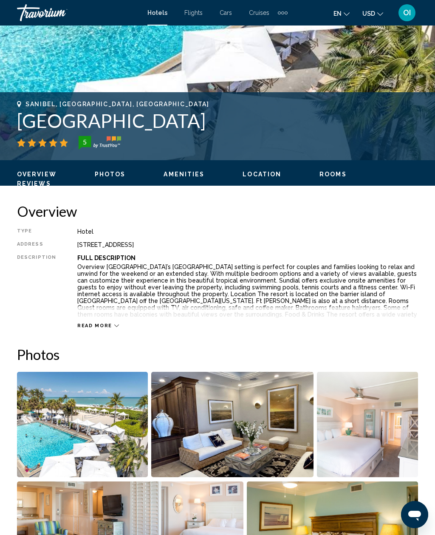
scroll to position [227, 0]
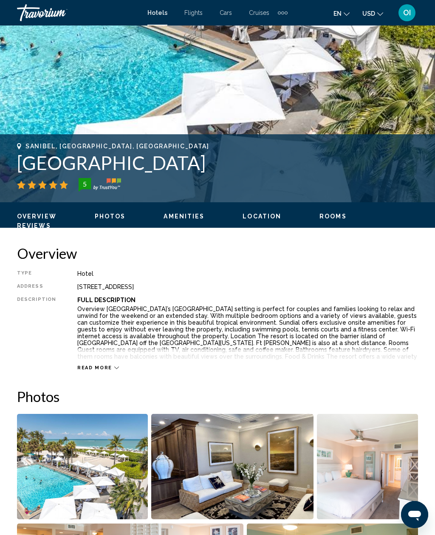
click at [111, 219] on span "Photos" at bounding box center [110, 216] width 31 height 7
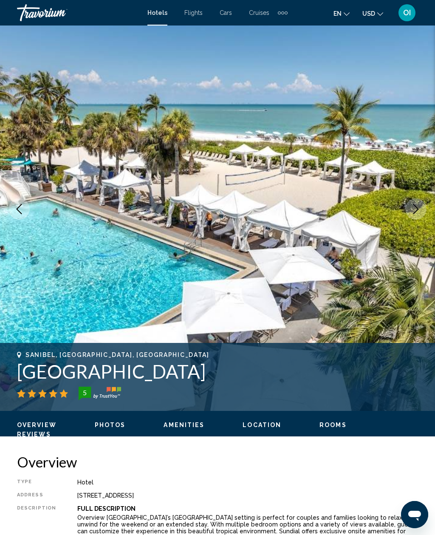
scroll to position [0, 0]
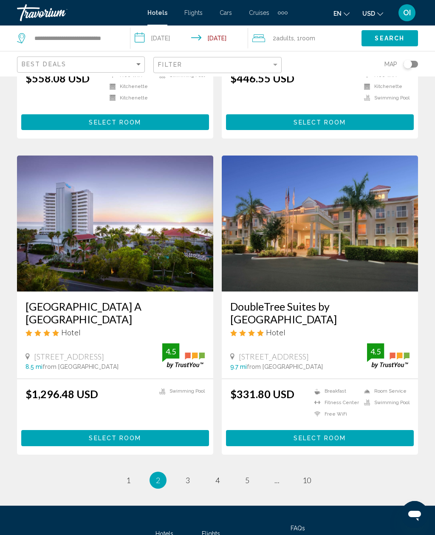
scroll to position [1540, 0]
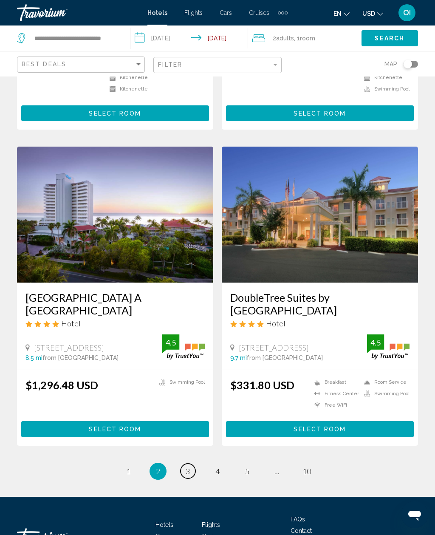
click at [186, 466] on span "3" at bounding box center [188, 470] width 4 height 9
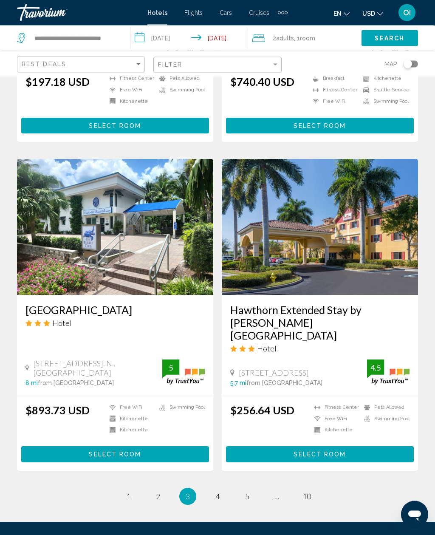
scroll to position [1538, 0]
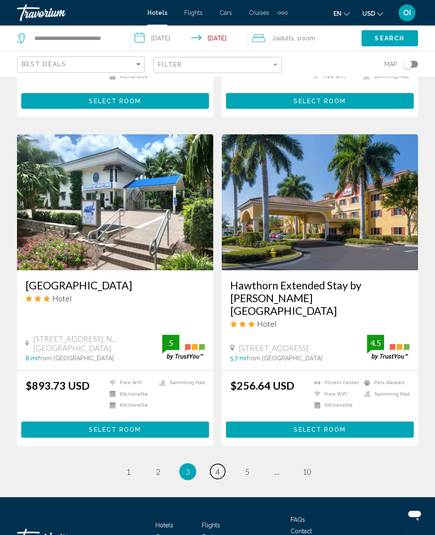
click at [218, 467] on span "4" at bounding box center [217, 471] width 4 height 9
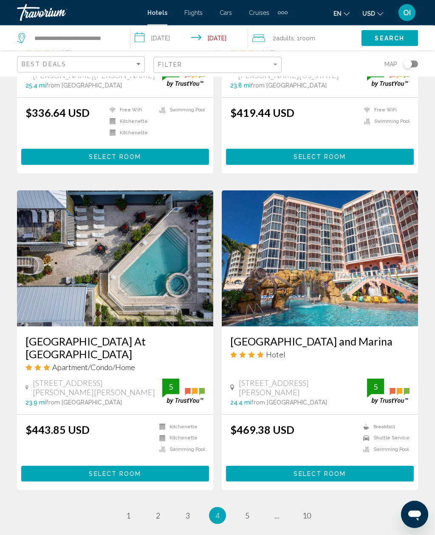
scroll to position [1549, 0]
click at [248, 510] on span "5" at bounding box center [247, 514] width 4 height 9
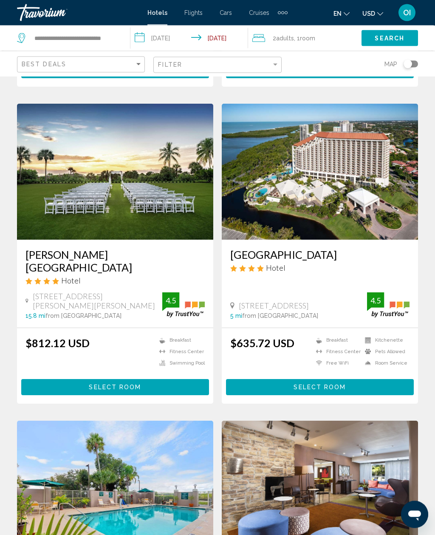
scroll to position [301, 0]
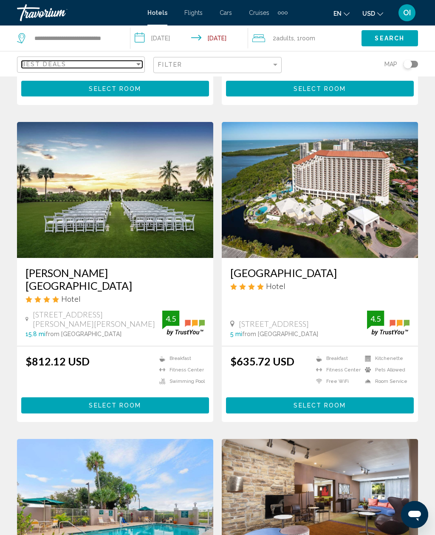
click at [35, 64] on span "Best Deals" at bounding box center [44, 64] width 45 height 7
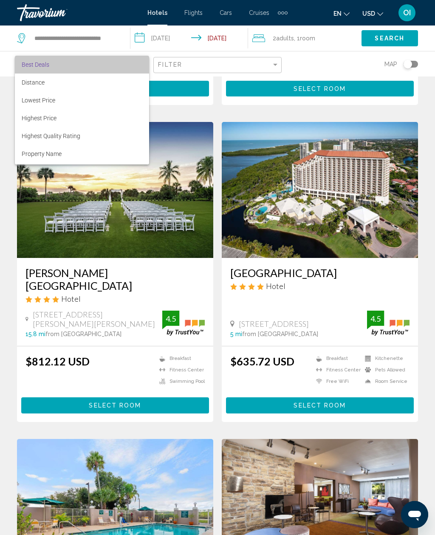
click at [26, 62] on span "Best Deals" at bounding box center [36, 64] width 28 height 7
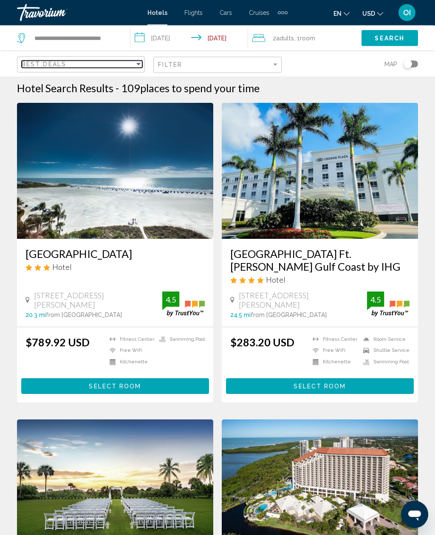
scroll to position [0, 0]
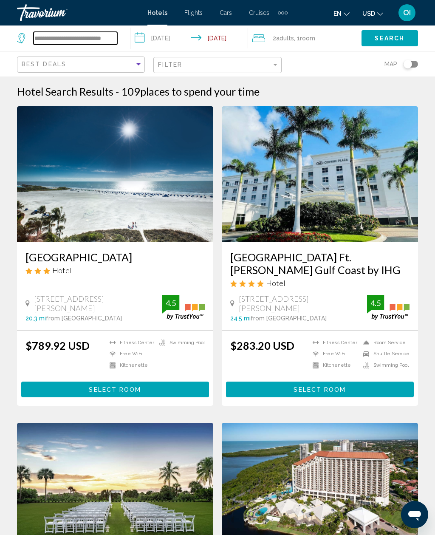
click at [37, 37] on input "**********" at bounding box center [76, 38] width 84 height 13
click at [70, 32] on input "**********" at bounding box center [76, 38] width 84 height 13
click at [30, 37] on div "**********" at bounding box center [67, 38] width 100 height 13
click at [24, 34] on icon "Search widget" at bounding box center [22, 38] width 10 height 10
click at [116, 39] on input "**********" at bounding box center [76, 38] width 84 height 13
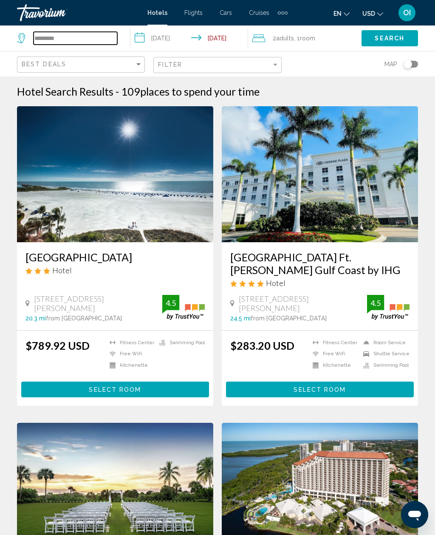
type input "*"
click at [62, 32] on input "*" at bounding box center [76, 38] width 84 height 13
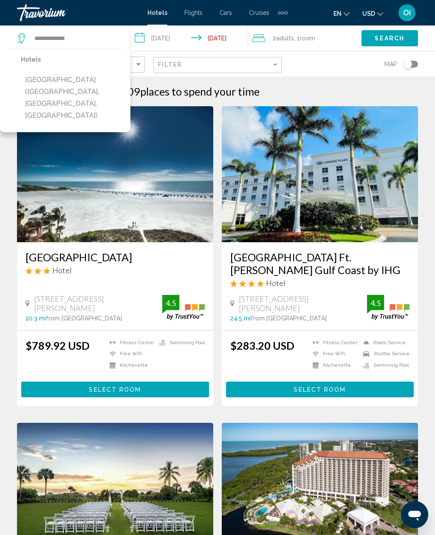
click at [55, 86] on button "[GEOGRAPHIC_DATA] ([GEOGRAPHIC_DATA], [GEOGRAPHIC_DATA], [GEOGRAPHIC_DATA])" at bounding box center [71, 98] width 101 height 52
type input "**********"
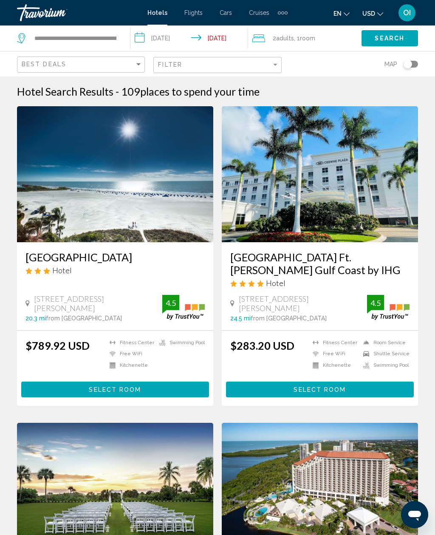
click at [389, 31] on button "Search" at bounding box center [389, 38] width 56 height 16
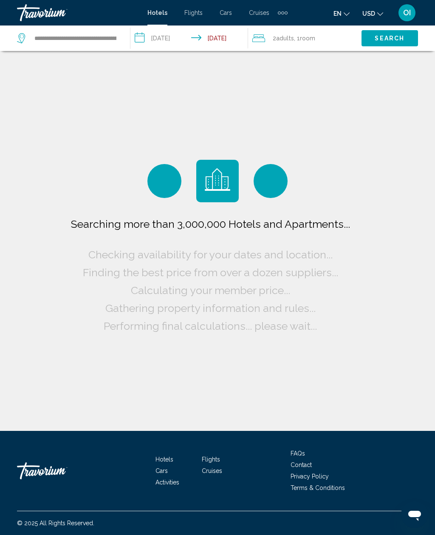
click at [283, 43] on span "2 Adult Adults" at bounding box center [283, 38] width 21 height 12
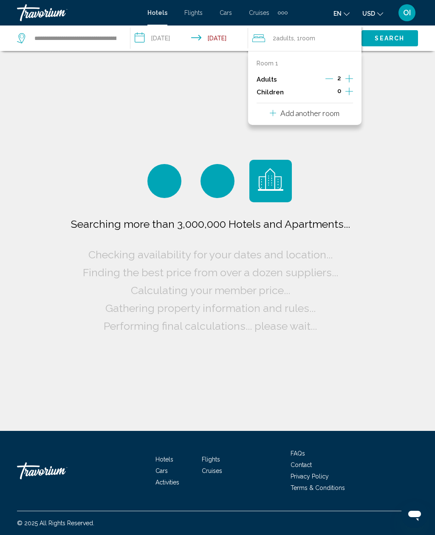
click at [352, 83] on icon "Increment adults" at bounding box center [349, 78] width 8 height 10
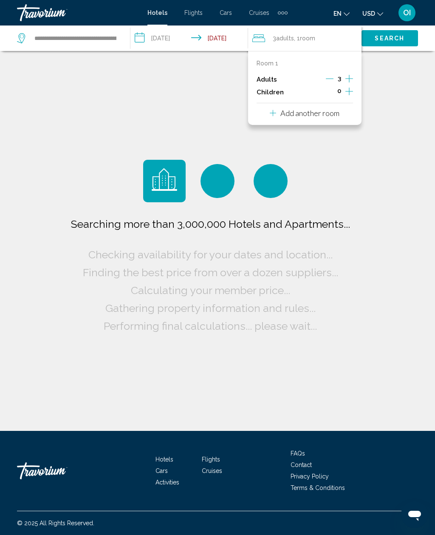
click at [346, 86] on icon "Increment children" at bounding box center [349, 91] width 8 height 10
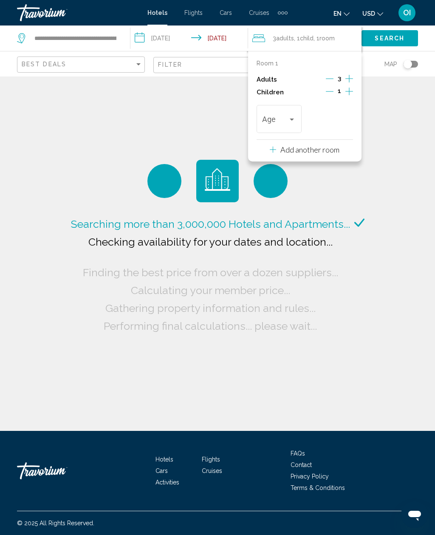
click at [326, 77] on icon "Decrement adults" at bounding box center [330, 79] width 8 height 8
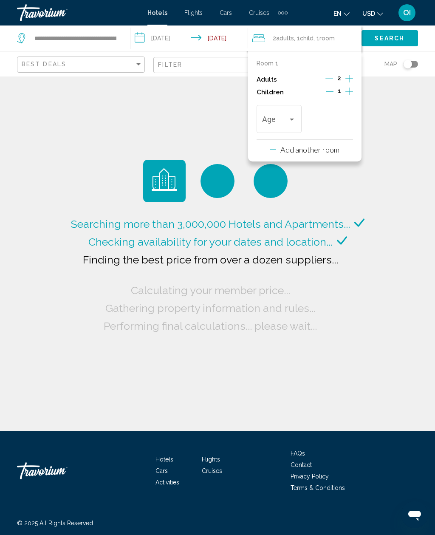
click at [293, 121] on div "Travelers: 2 adults, 1 child" at bounding box center [279, 121] width 34 height 8
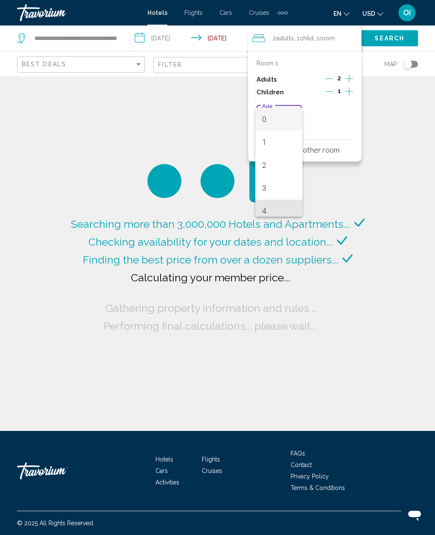
click at [267, 208] on span "4" at bounding box center [279, 211] width 34 height 23
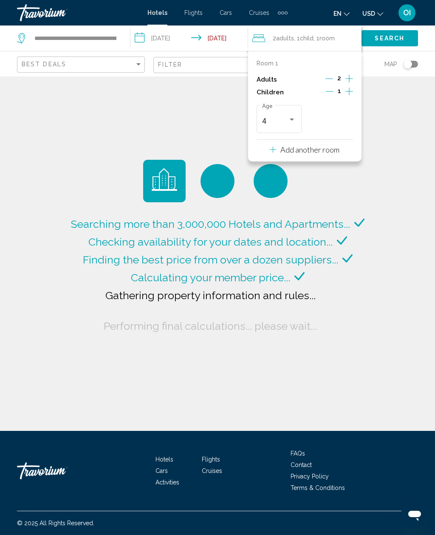
click at [400, 38] on span "Search" at bounding box center [390, 38] width 30 height 7
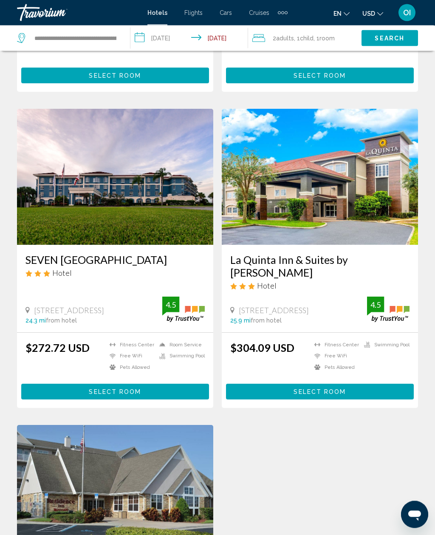
scroll to position [301, 0]
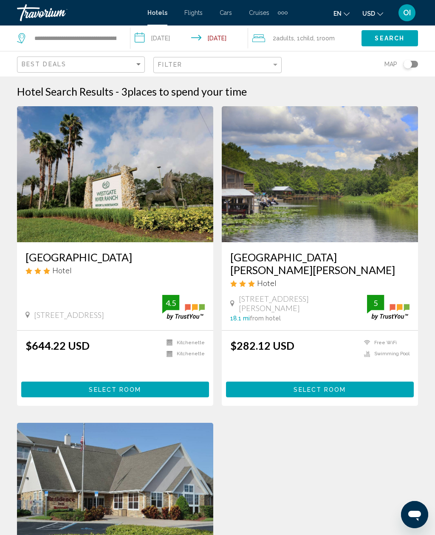
click at [82, 268] on div "Hotel" at bounding box center [114, 269] width 179 height 9
click at [172, 33] on input "**********" at bounding box center [190, 39] width 121 height 28
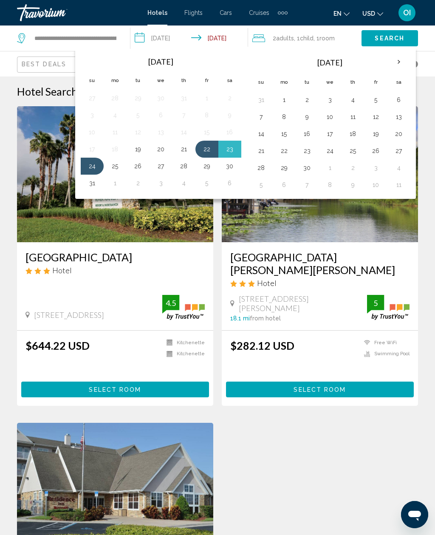
click at [375, 97] on button "5" at bounding box center [376, 100] width 14 height 12
click at [263, 115] on button "7" at bounding box center [261, 117] width 14 height 12
type input "**********"
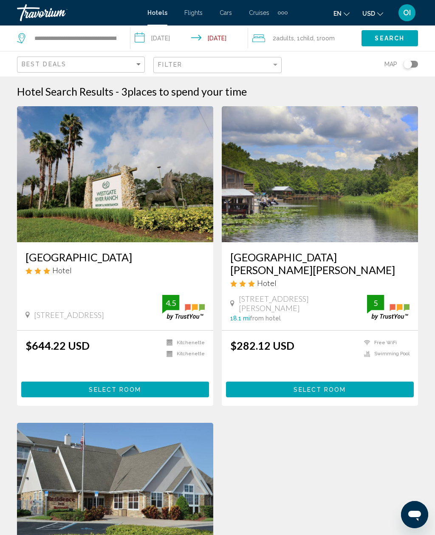
click at [383, 37] on span "Search" at bounding box center [390, 38] width 30 height 7
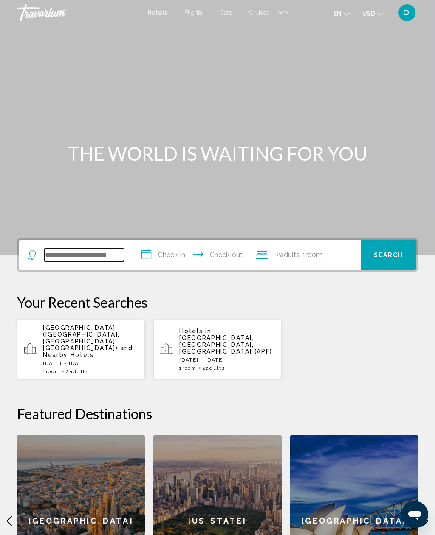
click at [56, 251] on input "Search widget" at bounding box center [84, 254] width 80 height 13
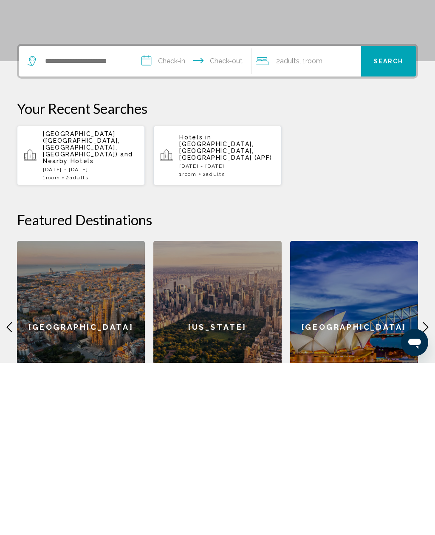
click at [59, 346] on span "Room" at bounding box center [53, 349] width 14 height 6
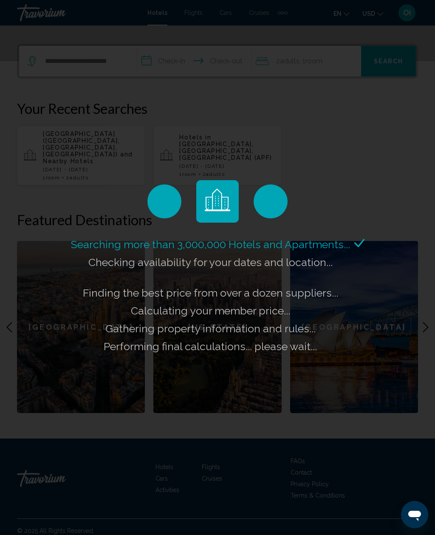
click at [166, 65] on div "Searching more than 3,000,000 Hotels and Apartments... Checking availability fo…" at bounding box center [217, 267] width 435 height 535
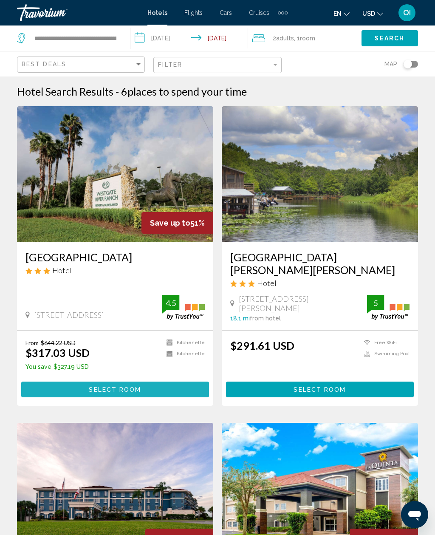
click at [54, 385] on button "Select Room" at bounding box center [115, 389] width 188 height 16
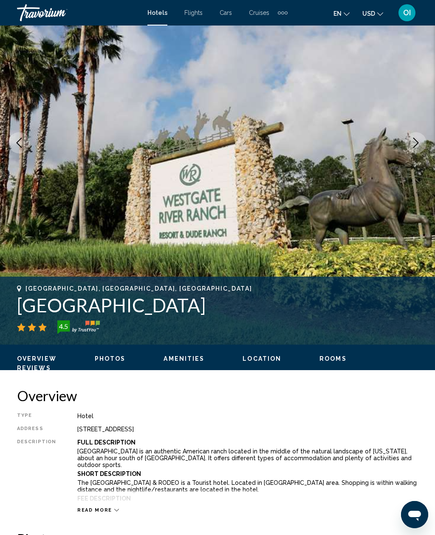
click at [330, 361] on span "Rooms" at bounding box center [332, 358] width 27 height 7
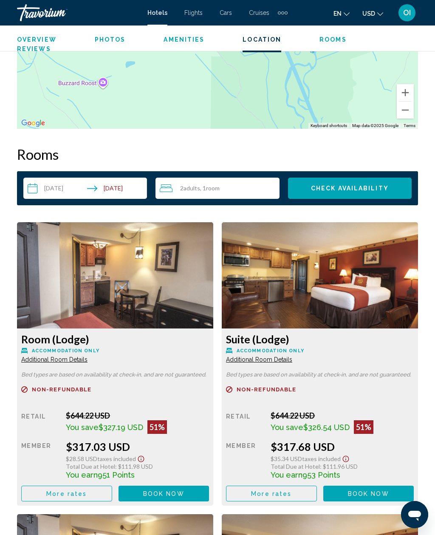
scroll to position [1238, 0]
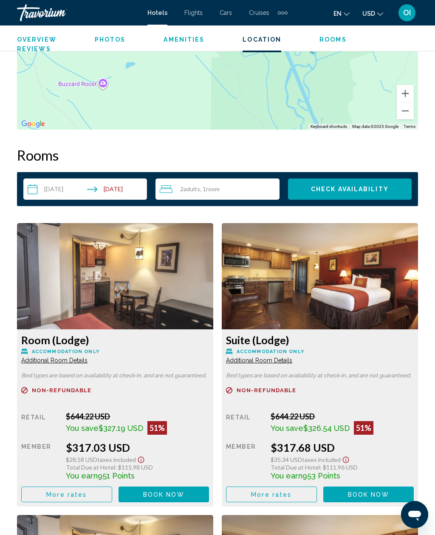
click at [187, 186] on span "Adults" at bounding box center [191, 188] width 17 height 7
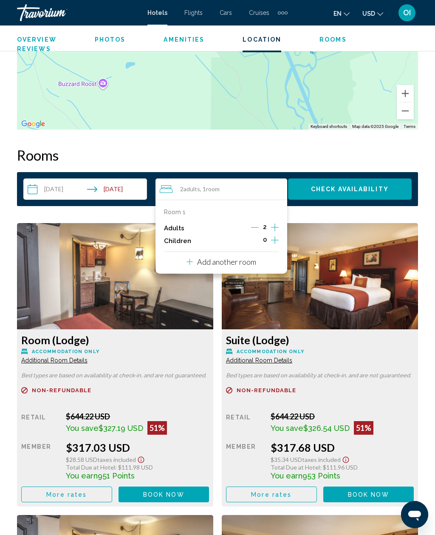
click at [269, 239] on div "0" at bounding box center [265, 240] width 28 height 13
click at [276, 242] on icon "Increment children" at bounding box center [275, 240] width 8 height 10
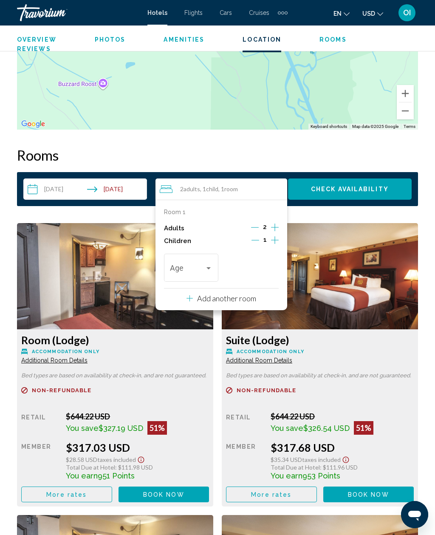
click at [276, 239] on icon "Increment children" at bounding box center [275, 240] width 8 height 10
click at [259, 265] on span "Travelers: 2 adults, 2 children" at bounding box center [247, 269] width 35 height 8
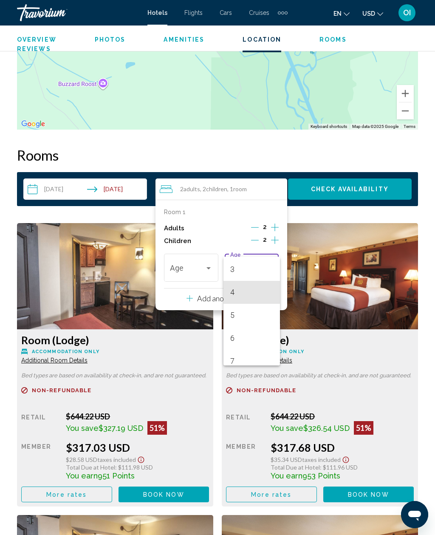
scroll to position [67, 0]
click at [240, 362] on span "7" at bounding box center [251, 361] width 43 height 23
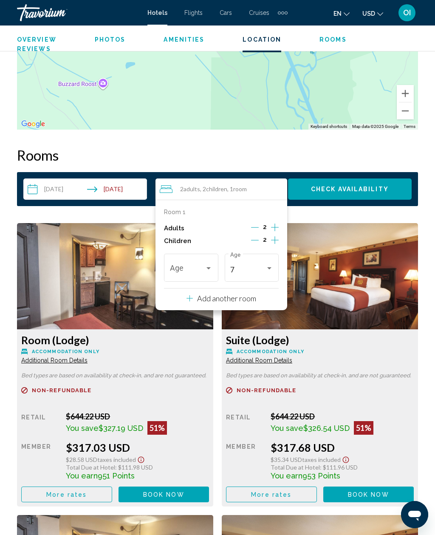
click at [185, 270] on span "Travelers: 2 adults, 2 children" at bounding box center [187, 269] width 35 height 8
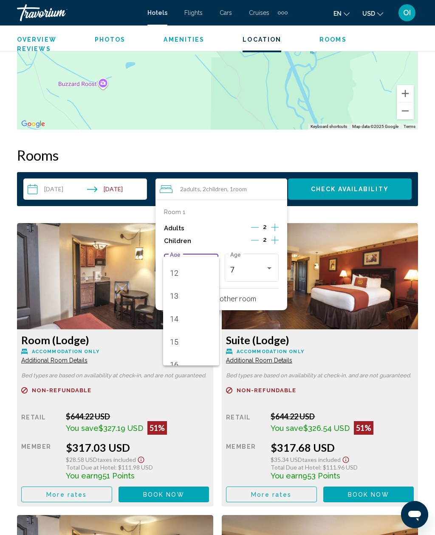
scroll to position [280, 0]
click at [172, 287] on span "13" at bounding box center [191, 285] width 43 height 23
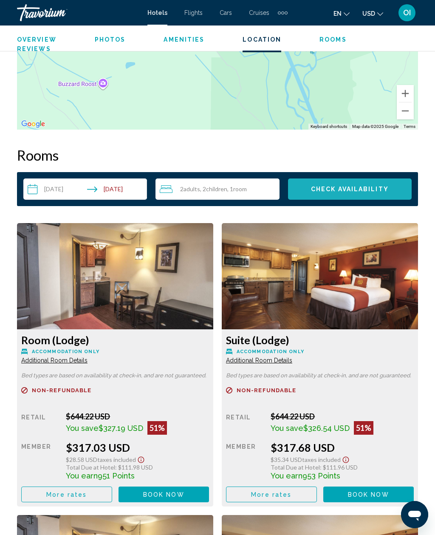
click at [315, 186] on span "Check Availability" at bounding box center [350, 189] width 78 height 7
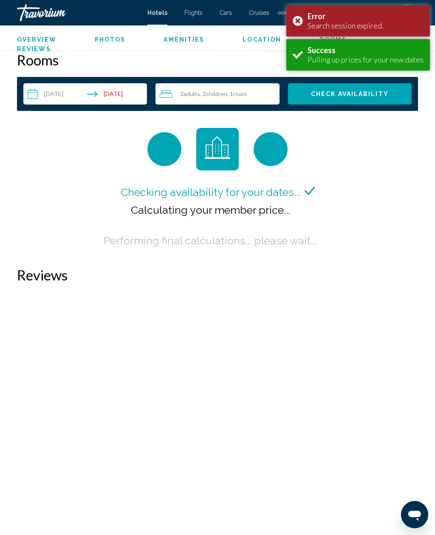
scroll to position [1332, 0]
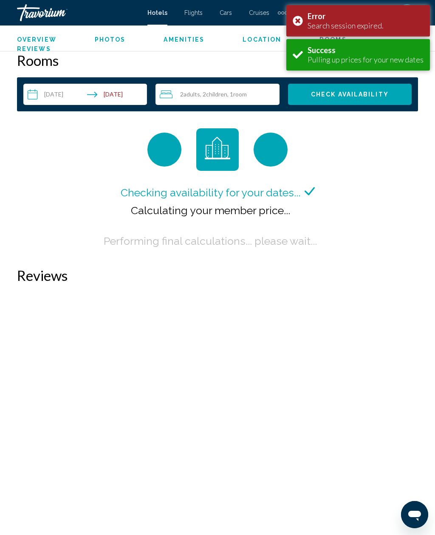
click at [297, 17] on div "Error Search session expired." at bounding box center [358, 20] width 144 height 31
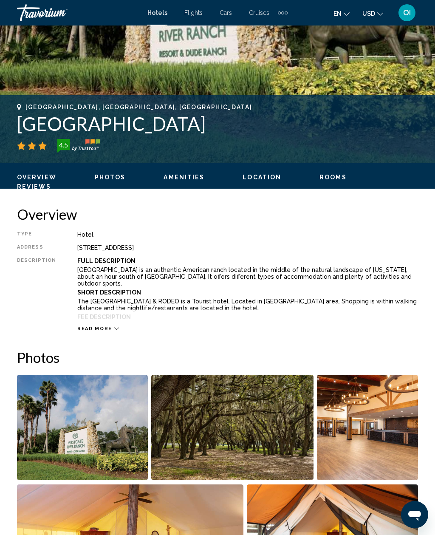
click at [323, 179] on span "Rooms" at bounding box center [332, 177] width 27 height 7
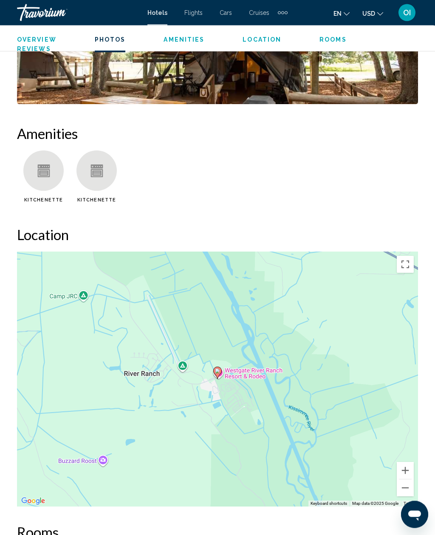
scroll to position [861, 0]
click at [188, 330] on div "To activate drag with keyboard, press Alt + Enter. Once in keyboard drag state,…" at bounding box center [217, 378] width 401 height 255
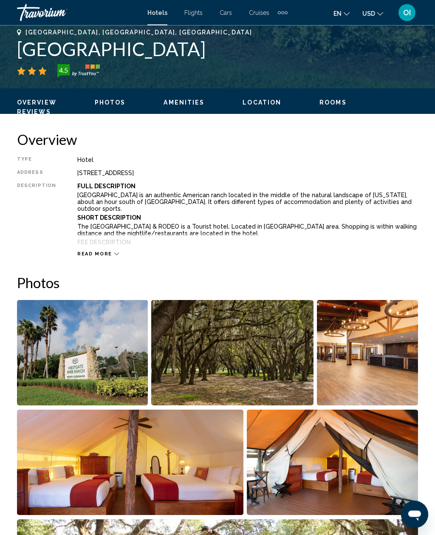
scroll to position [341, 0]
click at [96, 254] on span "Read more" at bounding box center [94, 254] width 35 height 6
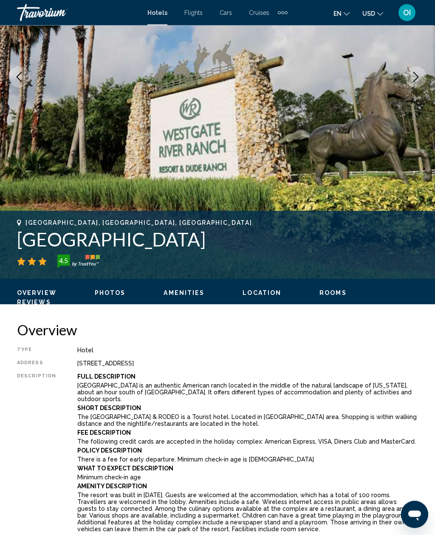
click at [330, 290] on span "Rooms" at bounding box center [332, 293] width 27 height 7
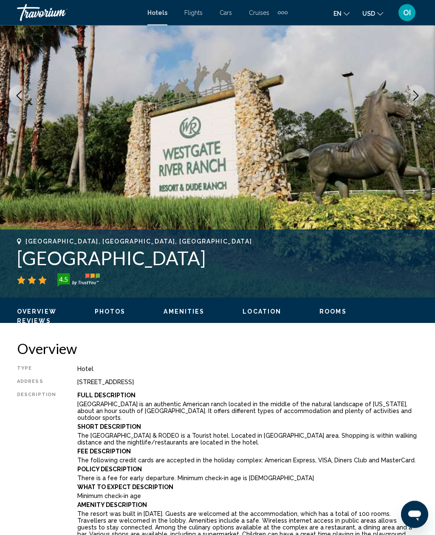
scroll to position [0, 0]
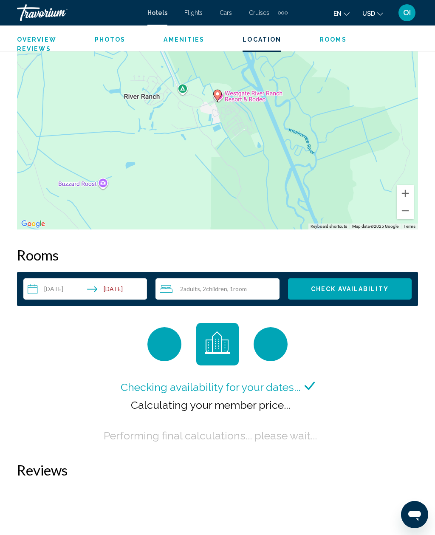
scroll to position [1140, 0]
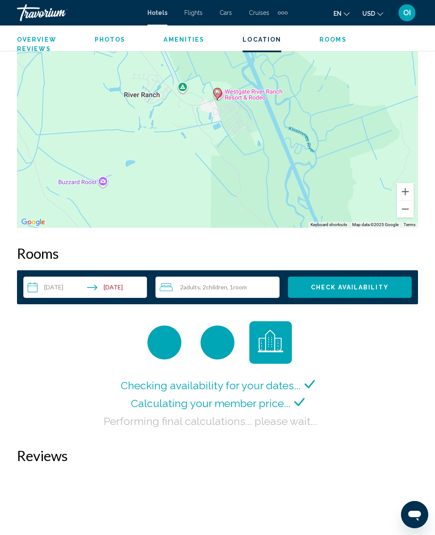
click at [172, 292] on icon "Travelers: 2 adults, 2 children" at bounding box center [166, 287] width 13 height 10
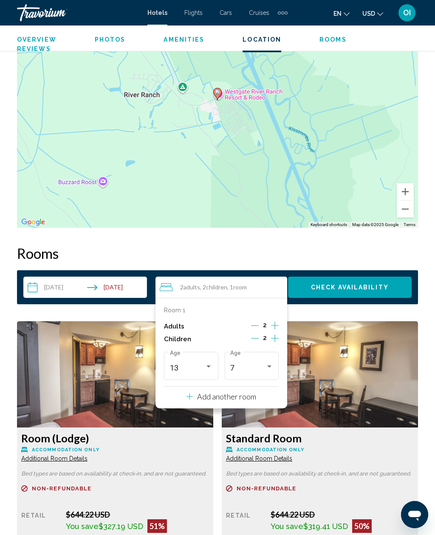
click at [22, 434] on h3 "Room (Lodge)" at bounding box center [115, 437] width 188 height 13
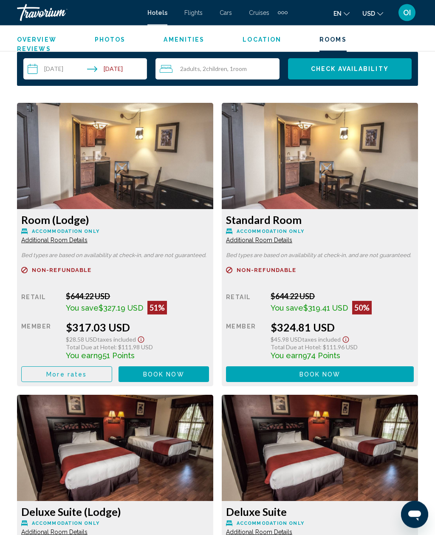
scroll to position [1342, 0]
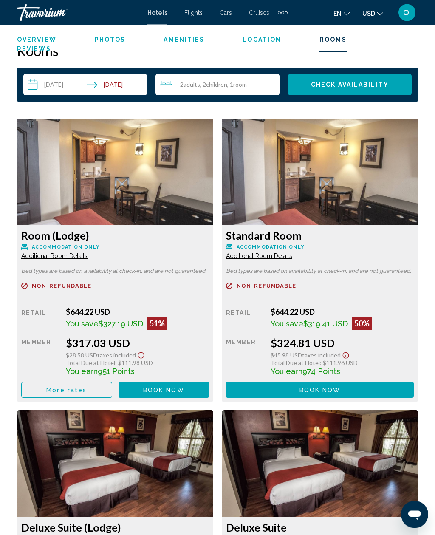
click at [67, 214] on img "Main content" at bounding box center [115, 172] width 196 height 106
click at [140, 392] on button "Book now No longer available" at bounding box center [163, 390] width 91 height 16
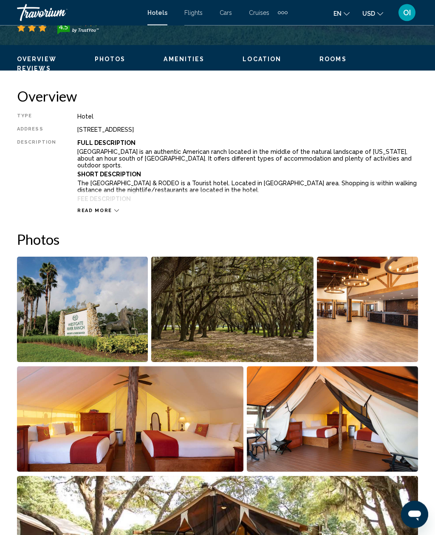
scroll to position [365, 0]
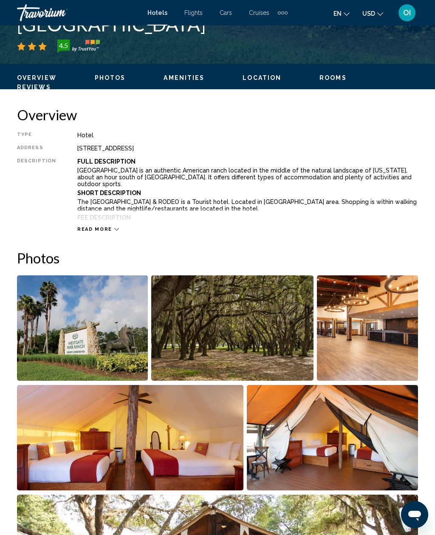
click at [332, 74] on span "Rooms" at bounding box center [332, 77] width 27 height 7
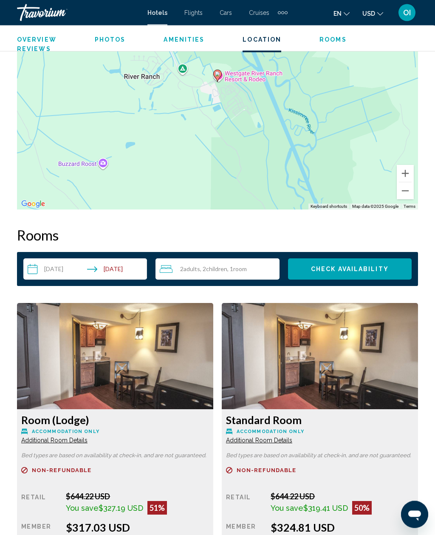
scroll to position [1333, 0]
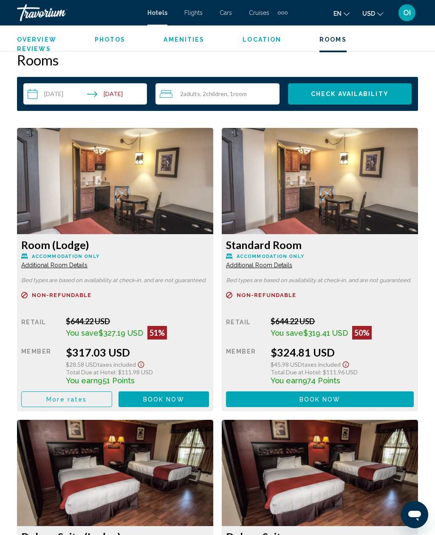
click at [52, 256] on span "Accommodation Only" at bounding box center [66, 257] width 68 height 6
click at [48, 397] on span "More rates" at bounding box center [66, 399] width 40 height 7
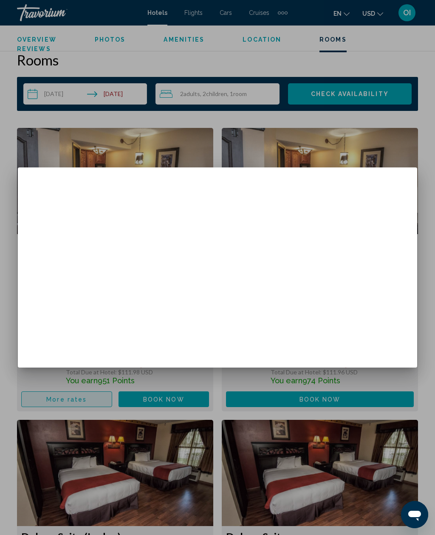
scroll to position [0, 0]
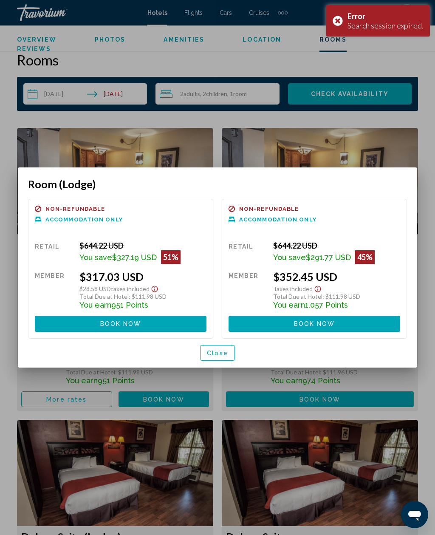
click at [77, 238] on div "Refundable Non-refundable Non-refundable Accommodation Only Retail $644.22 USD …" at bounding box center [120, 268] width 185 height 139
click at [87, 248] on div "$644.22 USD" at bounding box center [142, 245] width 127 height 9
click at [211, 354] on span "Close" at bounding box center [217, 352] width 21 height 7
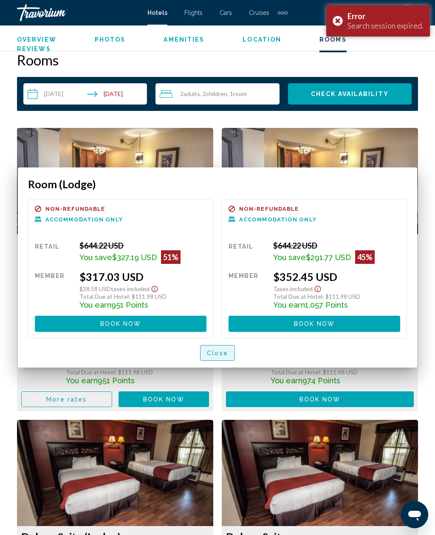
scroll to position [1333, 0]
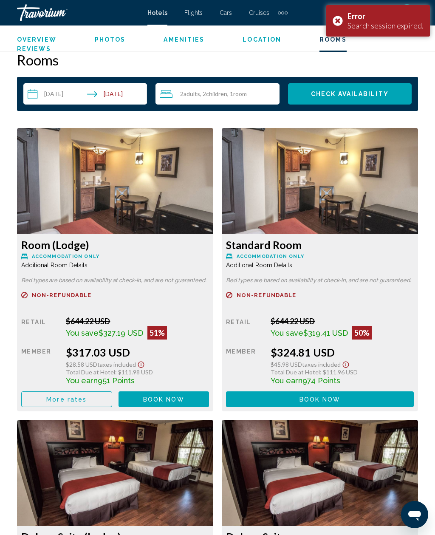
click at [92, 217] on img "Main content" at bounding box center [115, 181] width 196 height 106
click at [105, 233] on img "Main content" at bounding box center [115, 181] width 196 height 106
click at [93, 223] on img "Main content" at bounding box center [115, 181] width 196 height 106
click at [93, 227] on img "Main content" at bounding box center [115, 181] width 196 height 106
click at [98, 234] on img "Main content" at bounding box center [115, 181] width 196 height 106
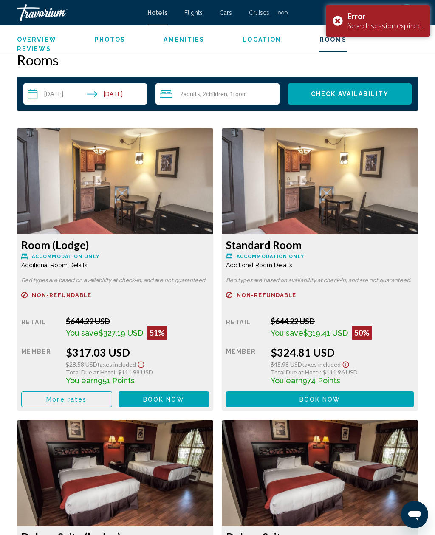
click at [109, 247] on h3 "Room (Lodge)" at bounding box center [115, 244] width 188 height 13
click at [80, 284] on div "Room (Lodge) Accommodation Only Additional Room Details Bed types are based on …" at bounding box center [115, 322] width 196 height 177
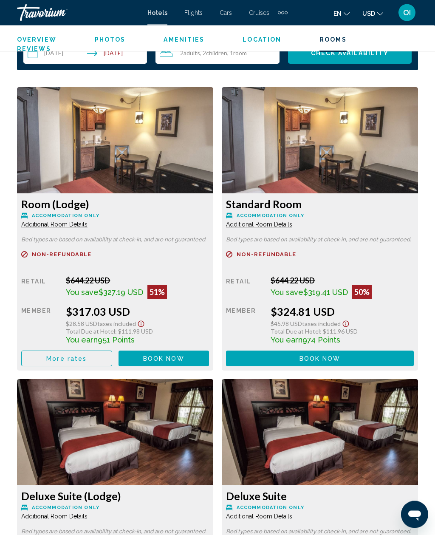
scroll to position [1374, 0]
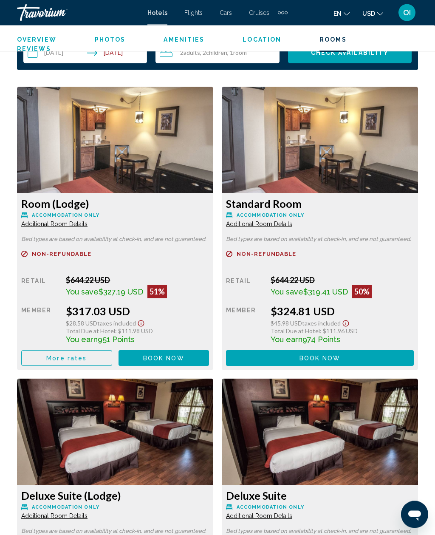
click at [107, 294] on span "$327.19 USD" at bounding box center [121, 291] width 45 height 9
click at [62, 205] on h3 "Room (Lodge)" at bounding box center [115, 203] width 188 height 13
click at [50, 192] on img "Main content" at bounding box center [115, 140] width 196 height 106
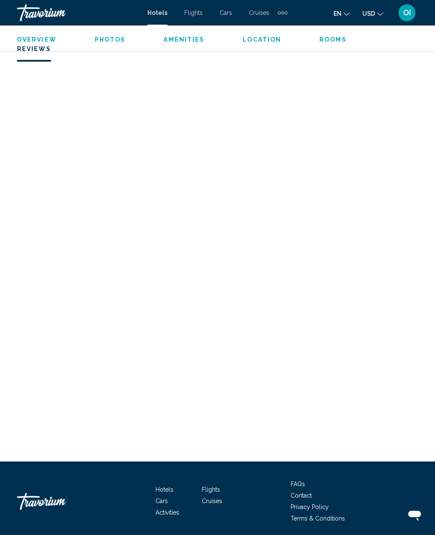
scroll to position [2029, 0]
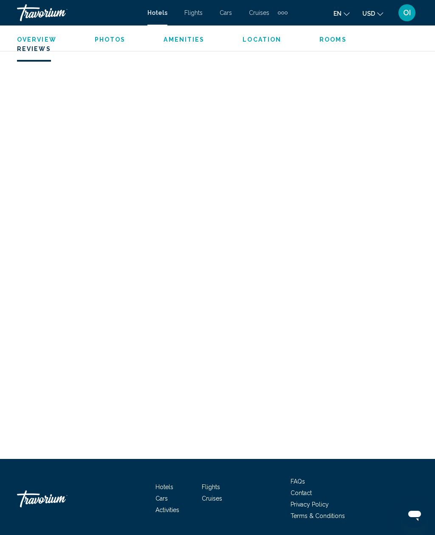
click at [186, 40] on span "Amenities" at bounding box center [183, 39] width 41 height 7
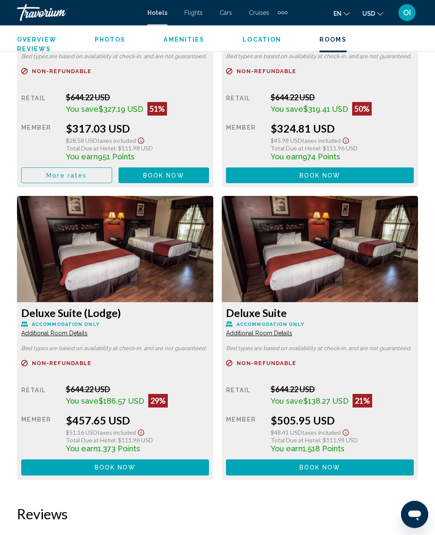
scroll to position [1592, 0]
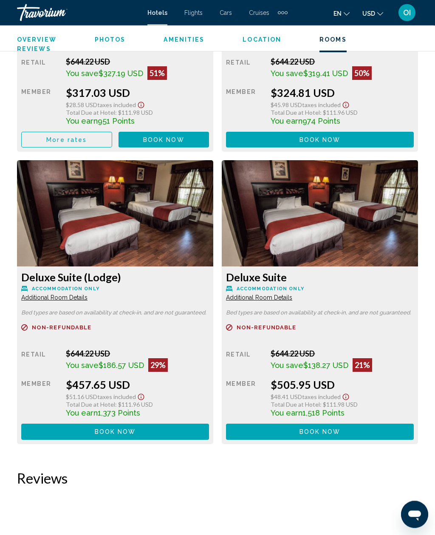
click at [186, 52] on div "Refundable Non-refundable Non-refundable Retail $644.22 USD You save $327.19 US…" at bounding box center [115, 90] width 188 height 115
click at [189, 36] on span "Amenities" at bounding box center [183, 39] width 41 height 7
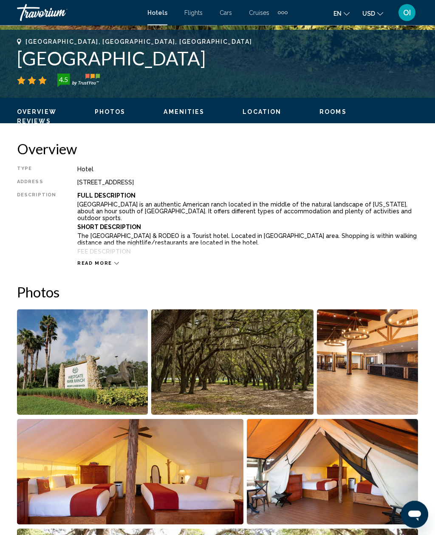
scroll to position [313, 0]
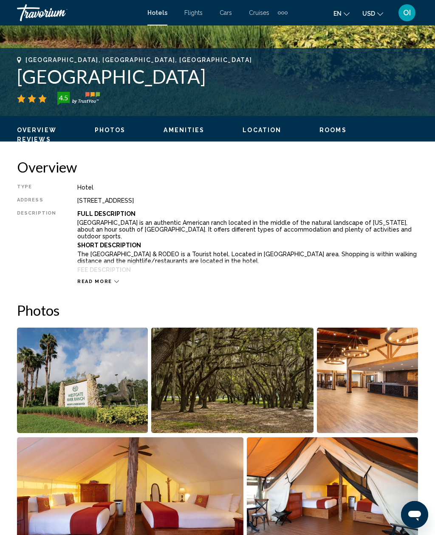
click at [70, 304] on h2 "Photos" at bounding box center [217, 309] width 401 height 17
click at [78, 274] on div "Read more" at bounding box center [247, 272] width 341 height 23
click at [91, 277] on div "Read more" at bounding box center [247, 272] width 341 height 23
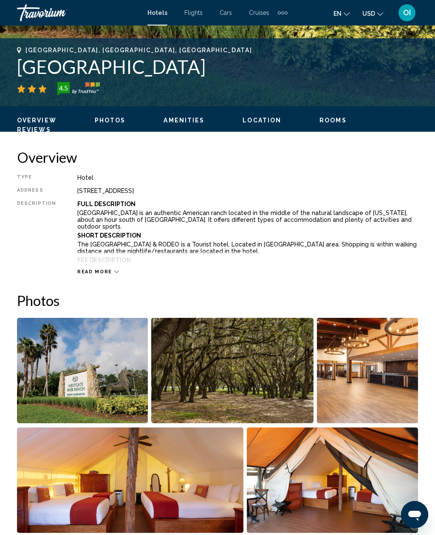
scroll to position [0, 0]
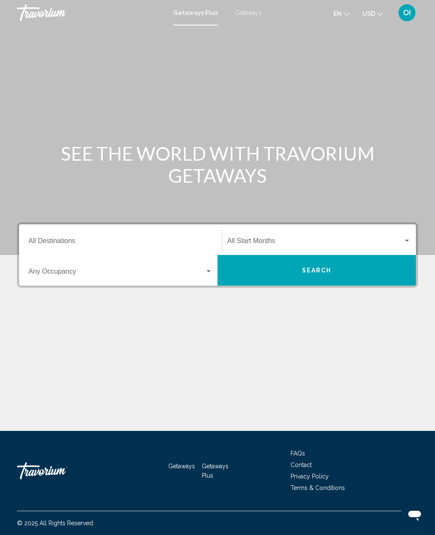
click at [250, 9] on span "Getaways" at bounding box center [248, 12] width 27 height 7
click at [188, 242] on input "Destination All Destinations" at bounding box center [120, 243] width 184 height 8
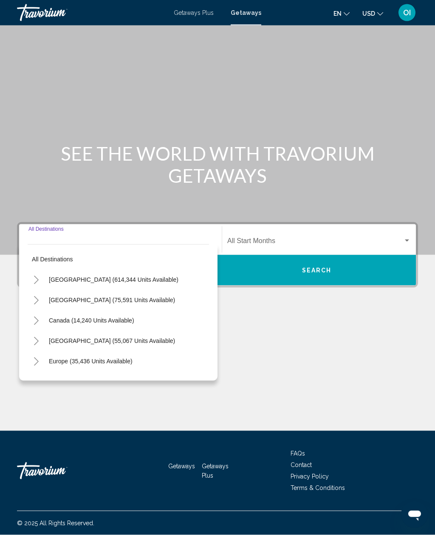
scroll to position [27, 0]
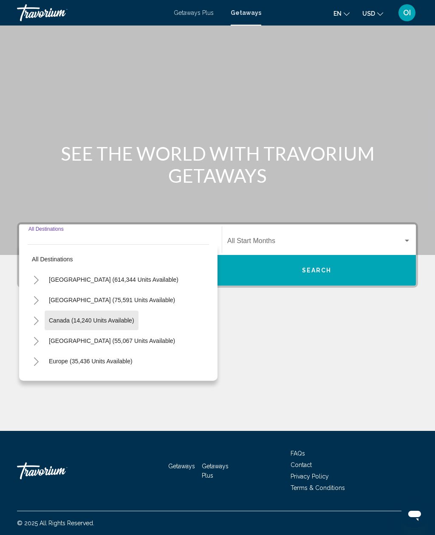
click at [115, 317] on span "Canada (14,240 units available)" at bounding box center [91, 320] width 85 height 7
type input "**********"
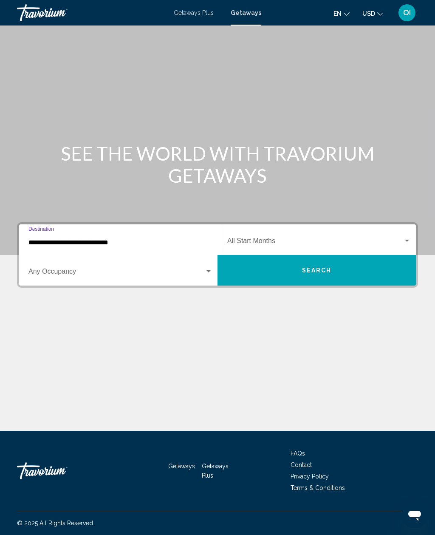
click at [295, 226] on div "Start Month All Start Months" at bounding box center [318, 239] width 183 height 27
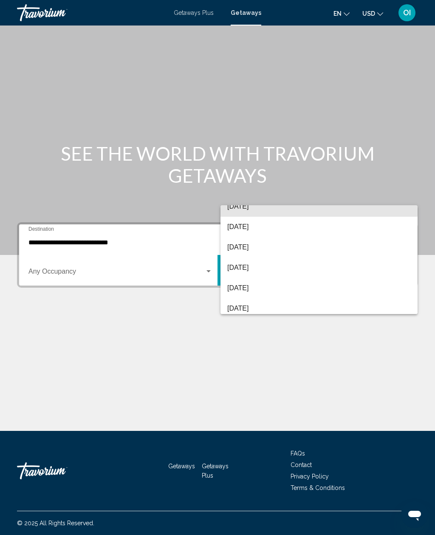
scroll to position [68, 0]
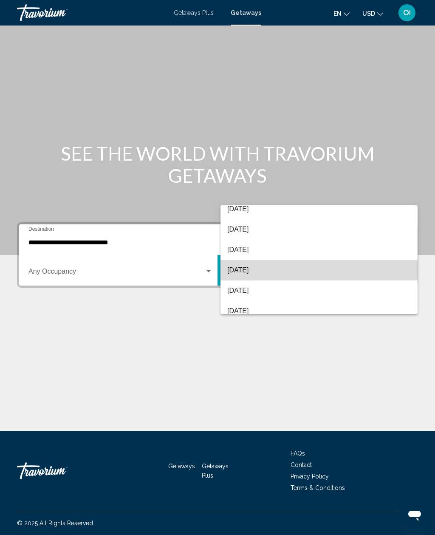
click at [257, 268] on span "[DATE]" at bounding box center [318, 270] width 183 height 20
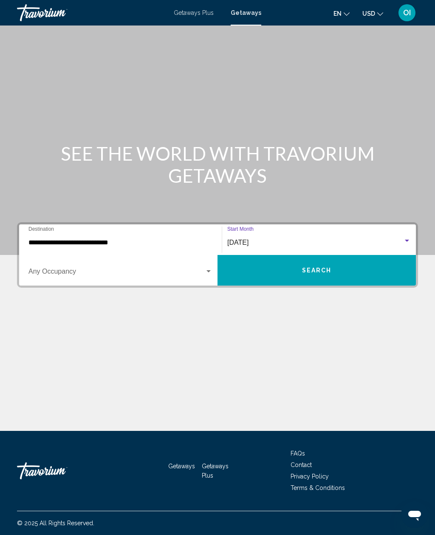
click at [198, 269] on span "Search widget" at bounding box center [116, 273] width 176 height 8
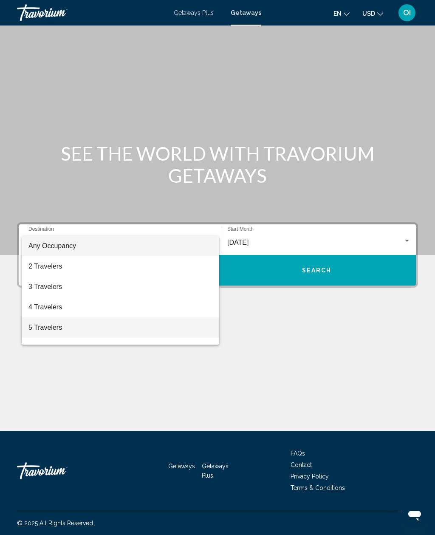
click at [109, 328] on span "5 Travelers" at bounding box center [120, 327] width 184 height 20
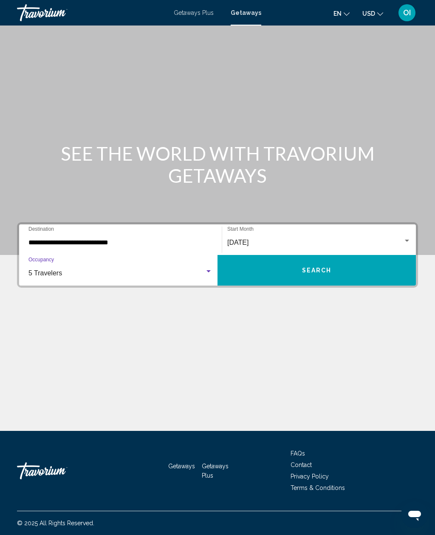
click at [313, 267] on span "Search" at bounding box center [317, 270] width 30 height 7
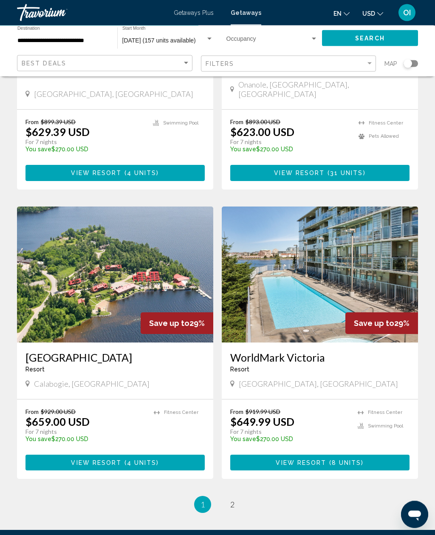
scroll to position [1453, 0]
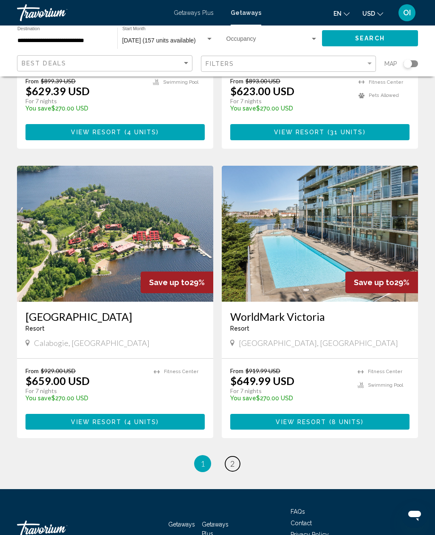
click at [239, 456] on link "page 2" at bounding box center [232, 463] width 15 height 15
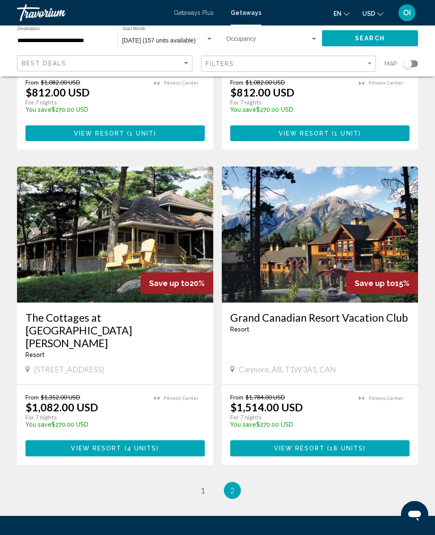
scroll to position [1176, 0]
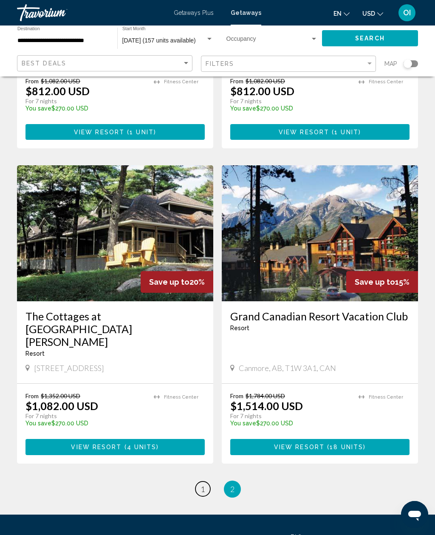
click at [205, 481] on link "page 1" at bounding box center [202, 488] width 15 height 15
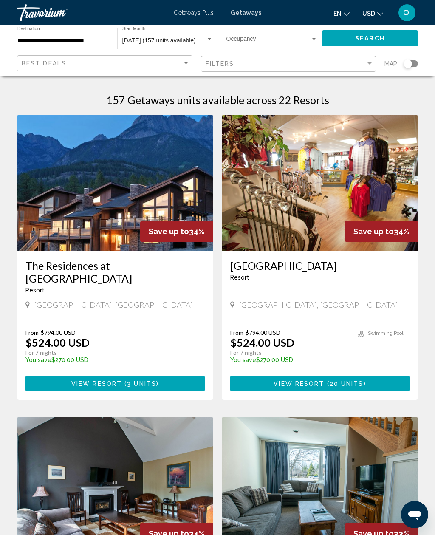
click at [345, 231] on img "Main content" at bounding box center [320, 183] width 196 height 136
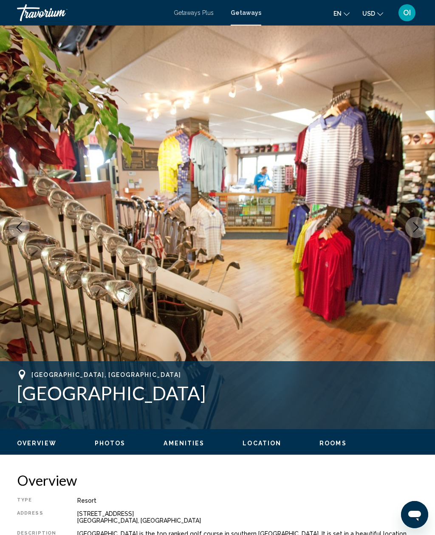
click at [252, 16] on span "Getaways" at bounding box center [246, 12] width 31 height 7
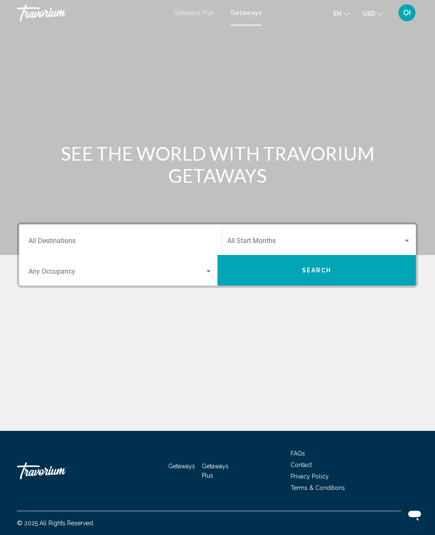
click at [164, 269] on span "Search widget" at bounding box center [116, 273] width 176 height 8
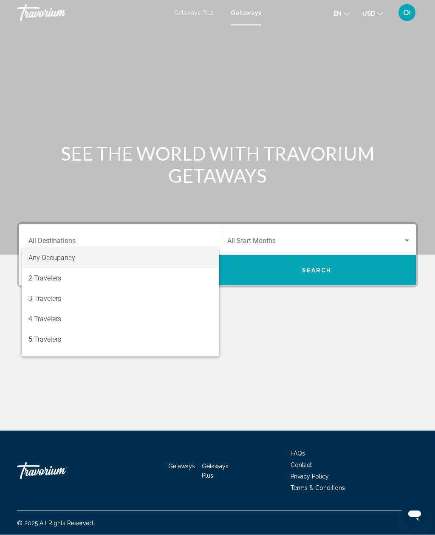
scroll to position [27, 0]
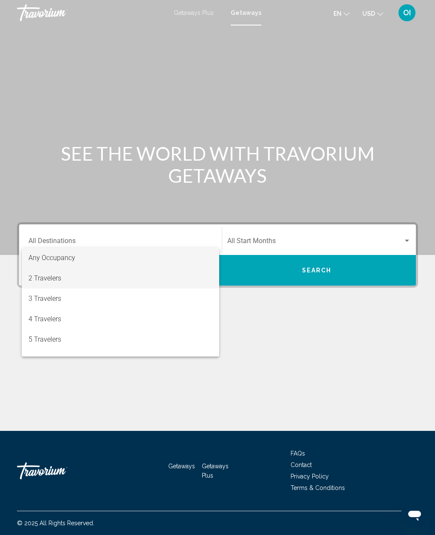
click at [177, 268] on span "2 Travelers" at bounding box center [120, 278] width 184 height 20
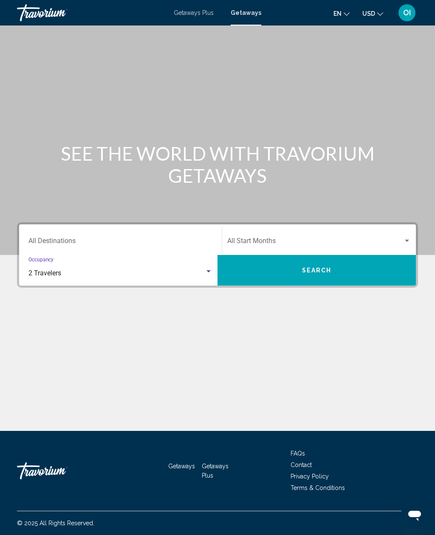
click at [182, 269] on div "2 Travelers" at bounding box center [116, 273] width 176 height 8
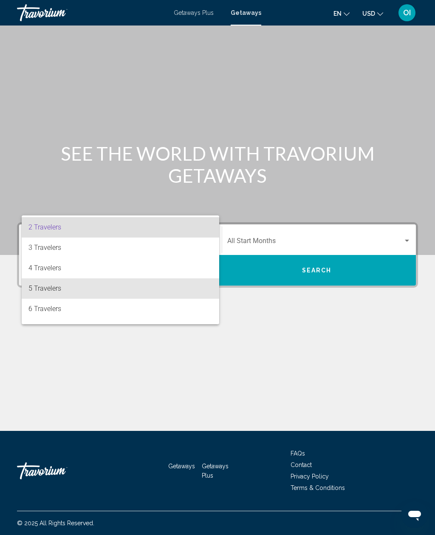
scroll to position [17, 0]
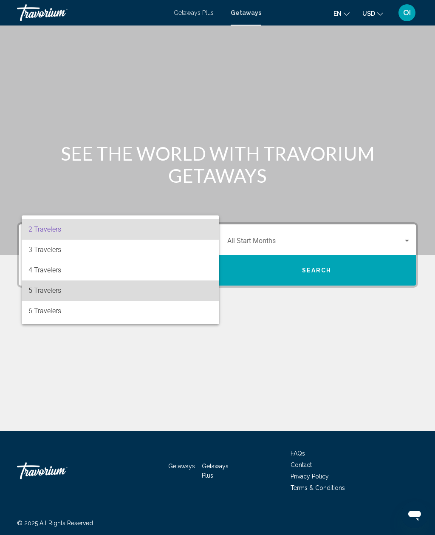
click at [161, 291] on span "5 Travelers" at bounding box center [120, 290] width 184 height 20
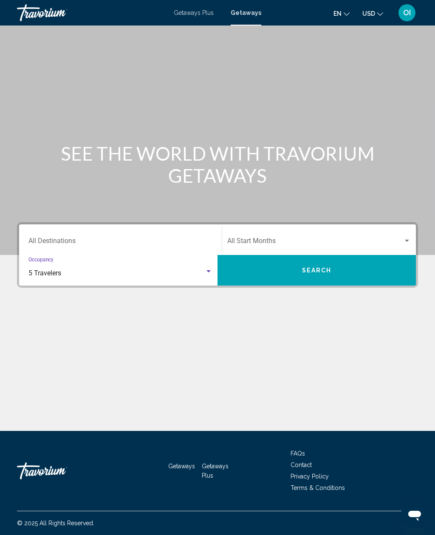
click at [184, 239] on input "Destination All Destinations" at bounding box center [120, 243] width 184 height 8
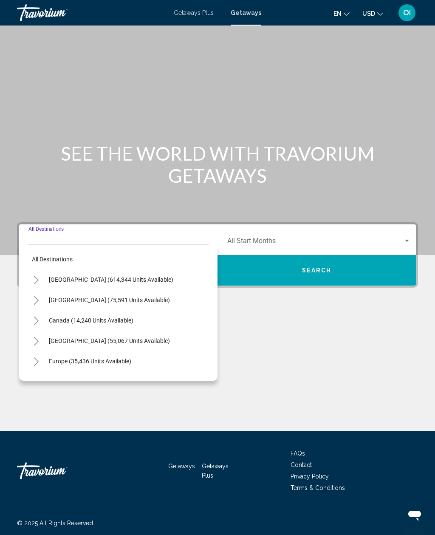
click at [149, 276] on span "United States (614,344 units available)" at bounding box center [111, 279] width 124 height 7
type input "**********"
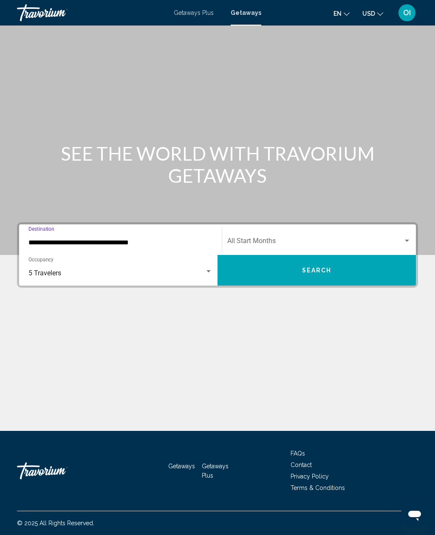
click at [317, 239] on span "Search widget" at bounding box center [315, 243] width 176 height 8
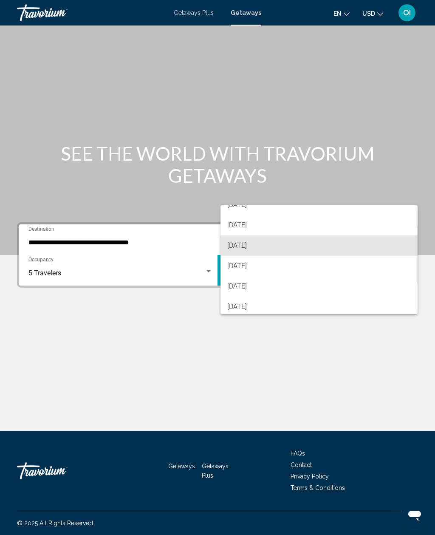
scroll to position [40, 0]
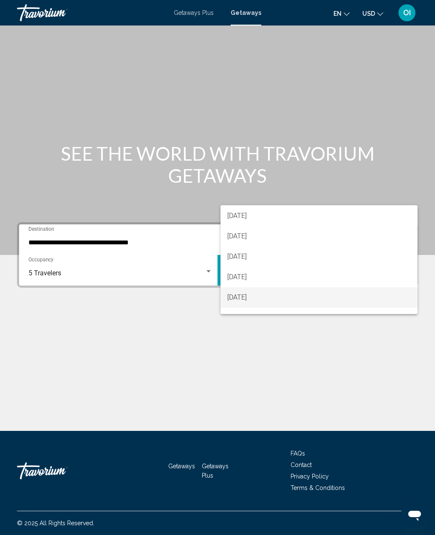
click at [258, 294] on span "January 2026" at bounding box center [318, 297] width 183 height 20
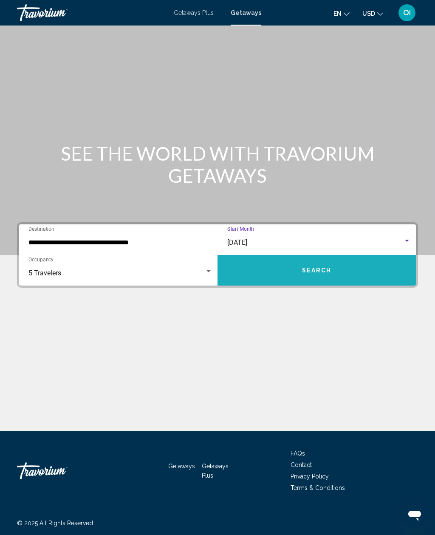
click at [316, 267] on span "Search" at bounding box center [317, 270] width 30 height 7
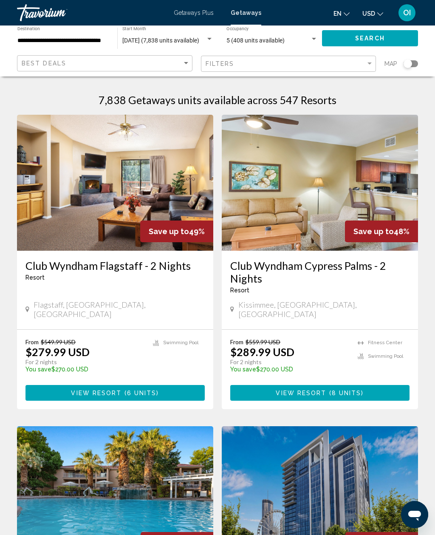
click at [90, 40] on input "**********" at bounding box center [62, 40] width 91 height 7
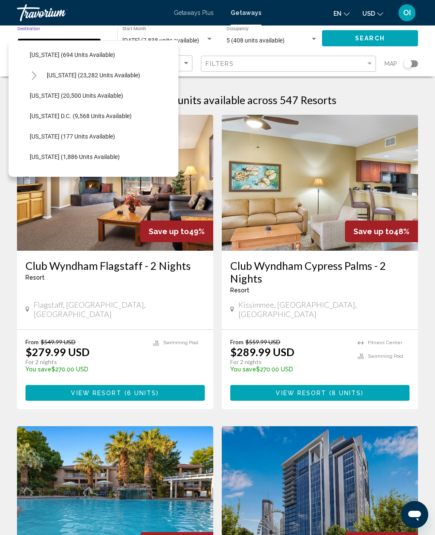
scroll to position [816, 0]
click at [91, 123] on button "Washington D.C. (9,568 units available)" at bounding box center [80, 116] width 110 height 20
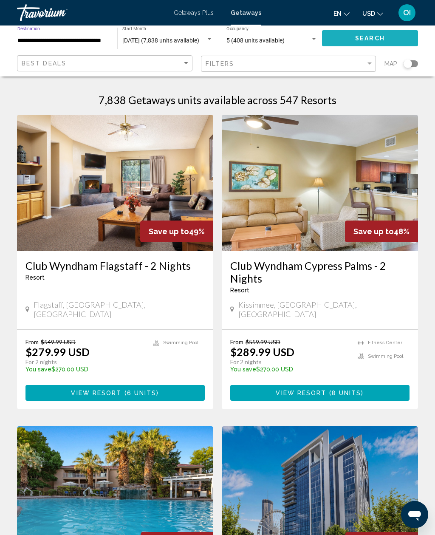
click at [408, 35] on button "Search" at bounding box center [370, 38] width 96 height 16
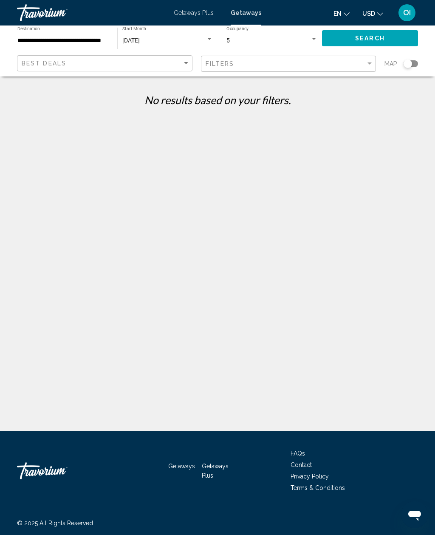
click at [404, 37] on button "Search" at bounding box center [370, 38] width 96 height 16
click at [96, 37] on input "**********" at bounding box center [62, 40] width 91 height 7
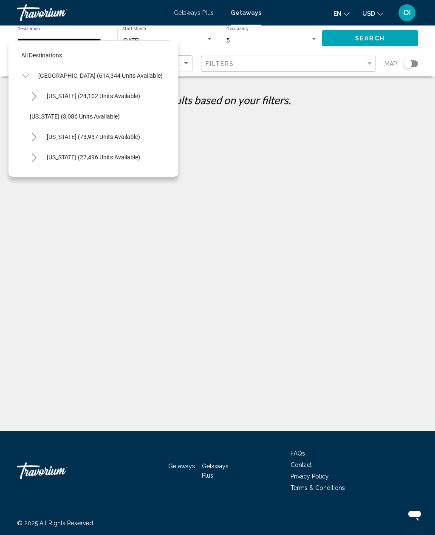
scroll to position [825, 0]
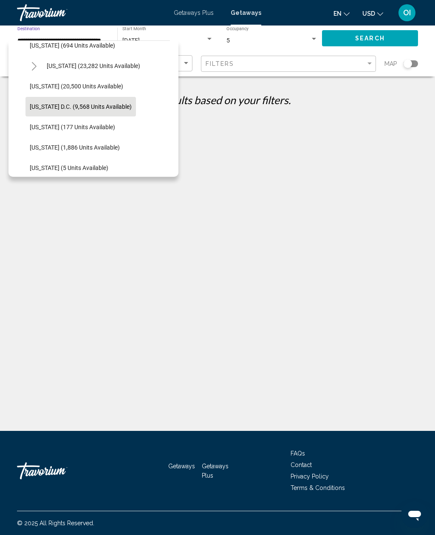
click at [110, 93] on button "Washington (20,500 units available)" at bounding box center [76, 86] width 102 height 20
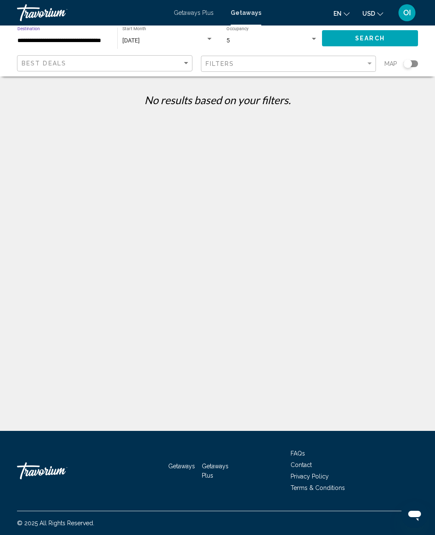
type input "**********"
click at [392, 32] on button "Search" at bounding box center [370, 38] width 96 height 16
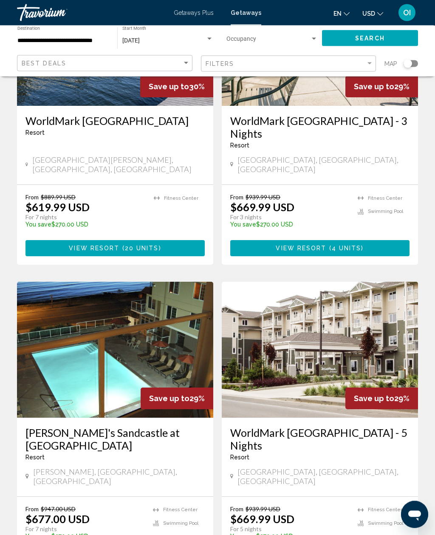
scroll to position [1428, 0]
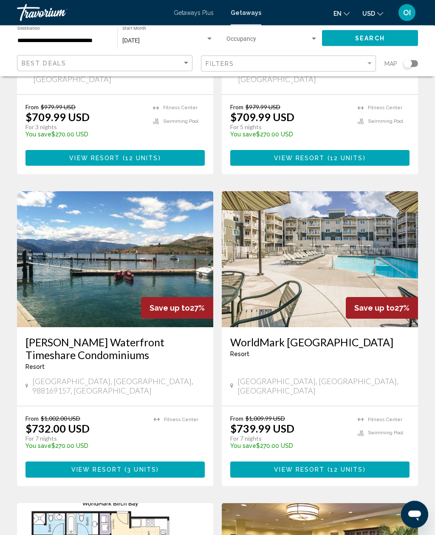
scroll to position [231, 0]
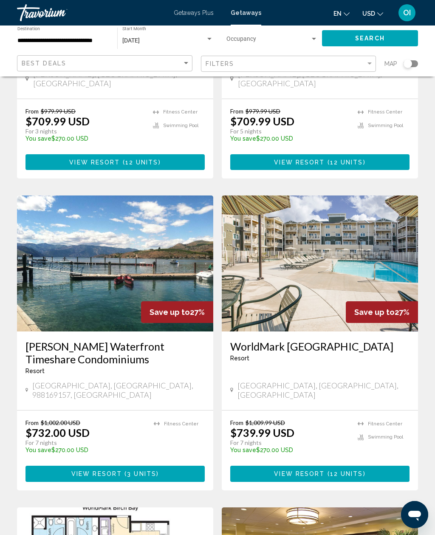
click at [203, 14] on span "Getaways Plus" at bounding box center [194, 12] width 40 height 7
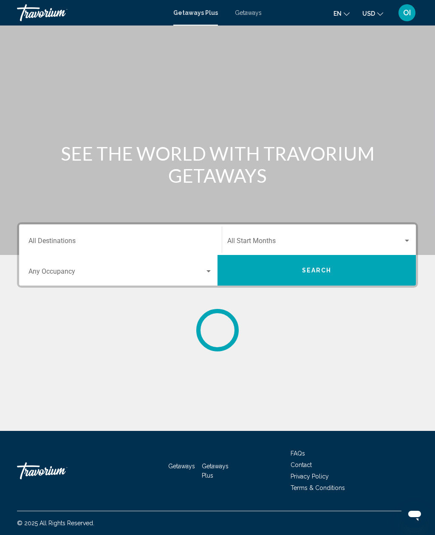
scroll to position [27, 0]
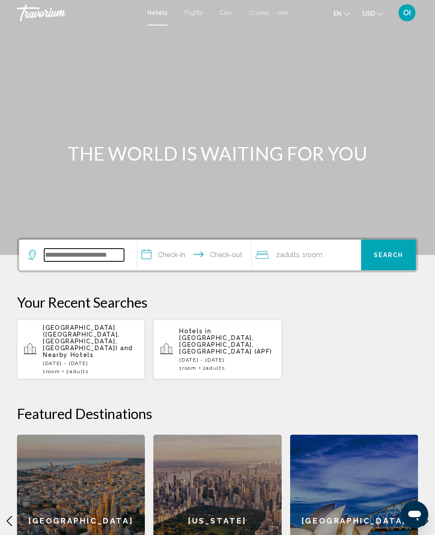
click at [71, 259] on input "Search widget" at bounding box center [84, 254] width 80 height 13
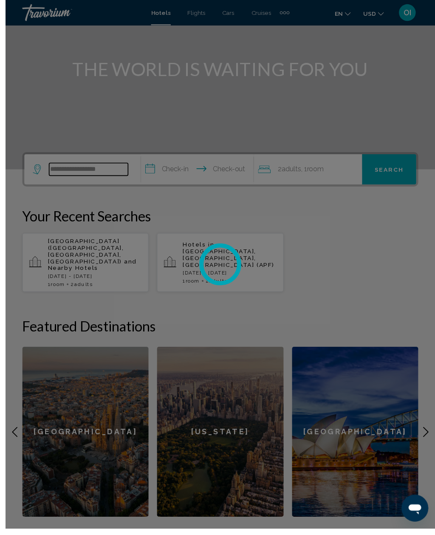
scroll to position [57, 0]
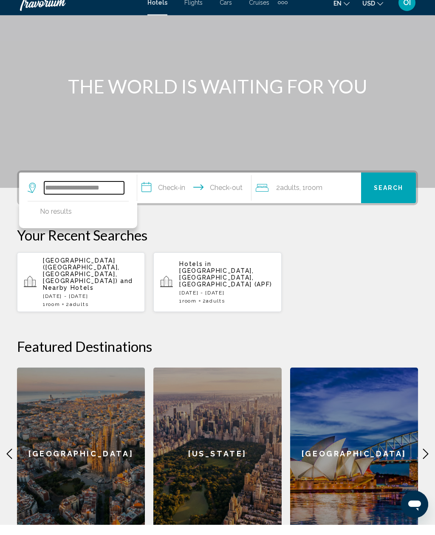
type input "**********"
